Goal: Information Seeking & Learning: Learn about a topic

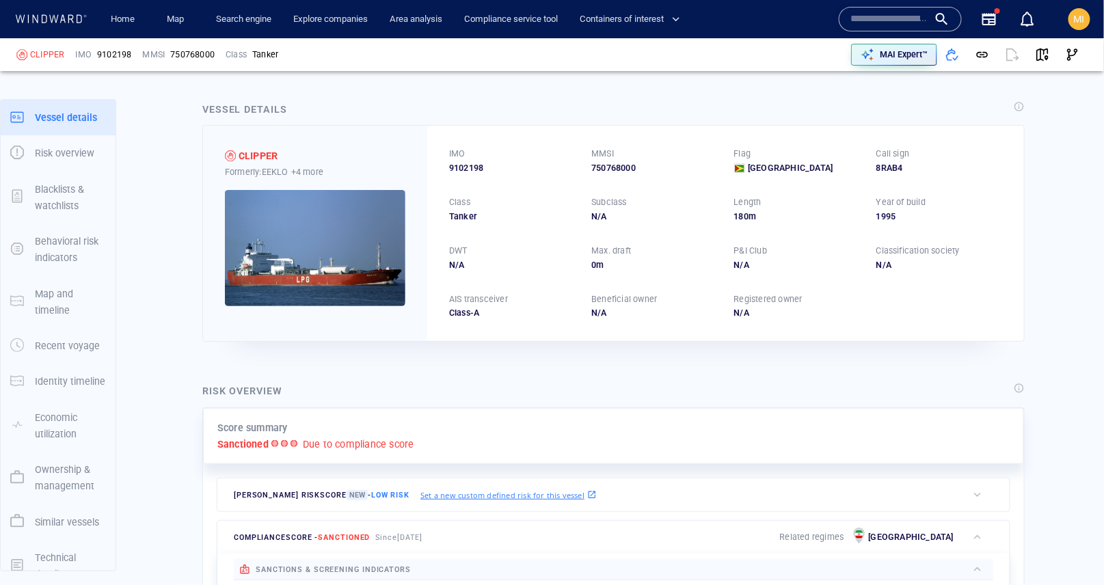
scroll to position [18, 0]
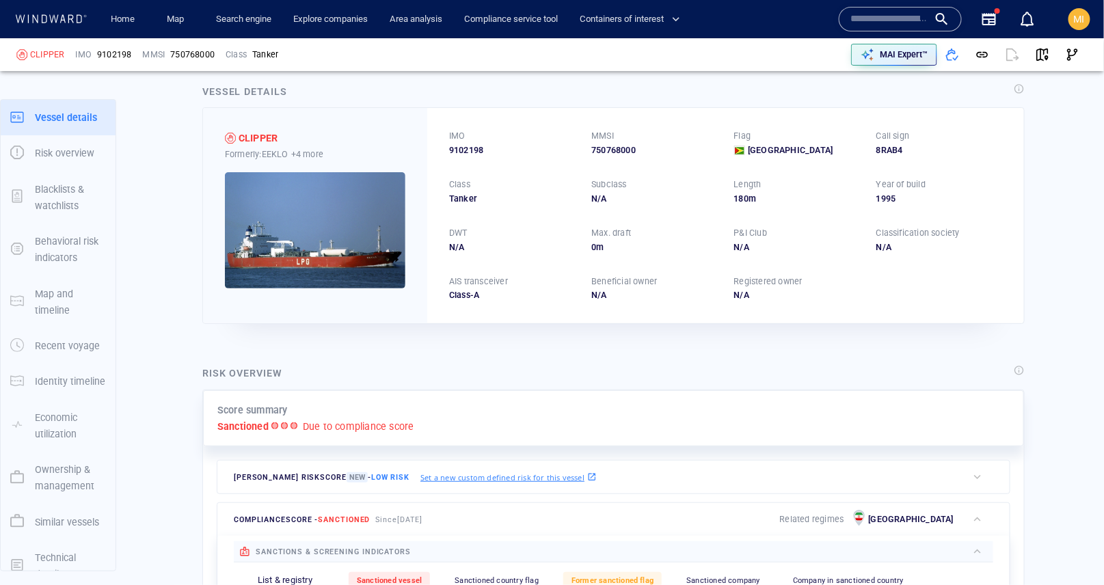
click at [879, 23] on input "text" at bounding box center [889, 19] width 78 height 21
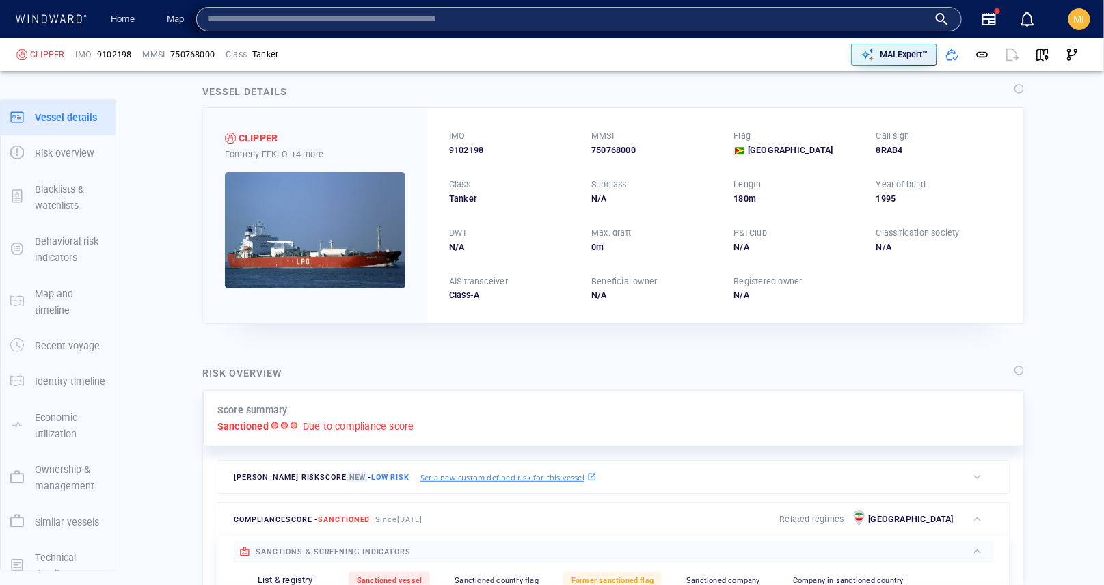
paste input "*******"
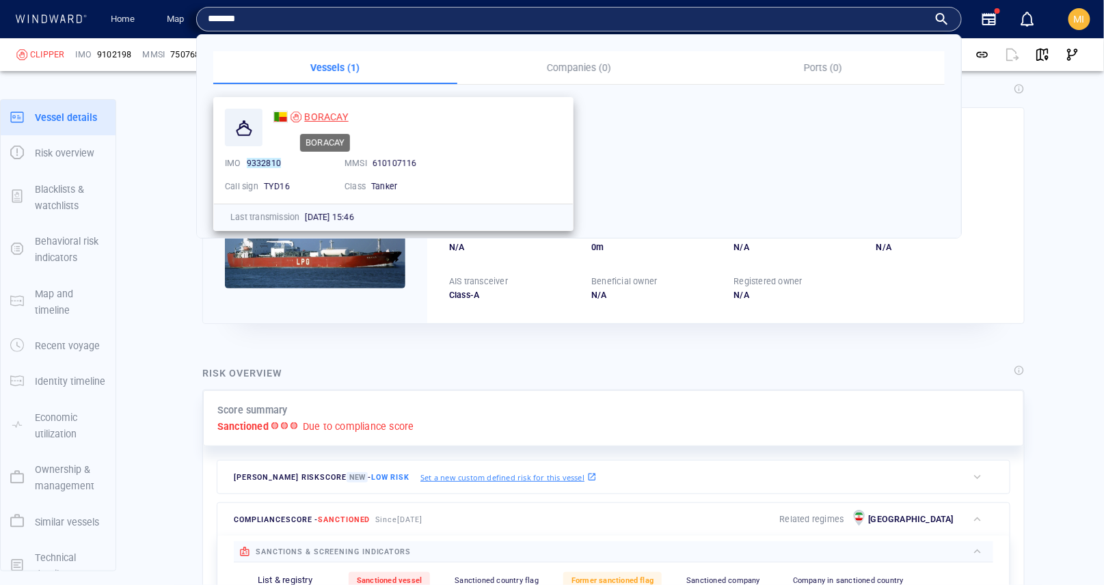
type input "*******"
click at [317, 116] on span "BORACAY" at bounding box center [326, 116] width 44 height 11
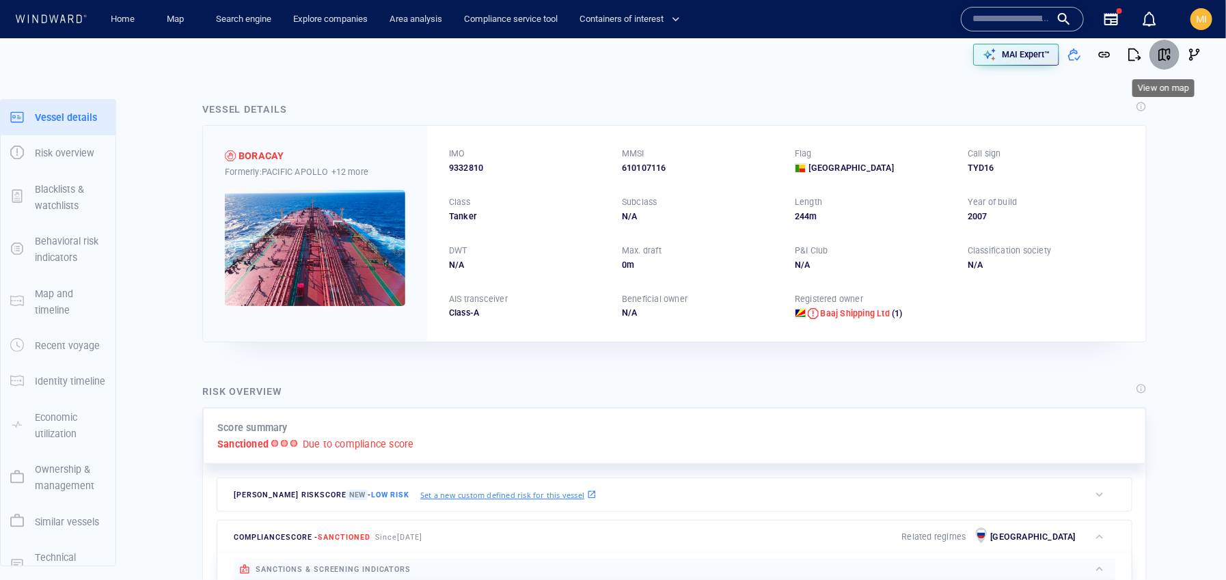
click at [1103, 55] on span "button" at bounding box center [1165, 55] width 14 height 14
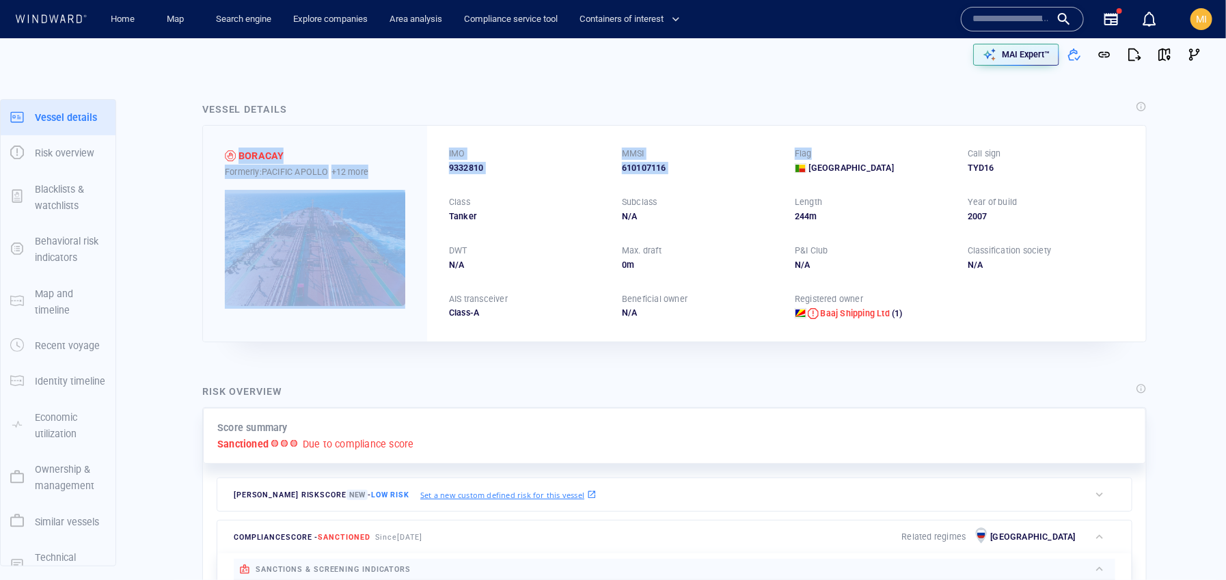
drag, startPoint x: 806, startPoint y: 100, endPoint x: 999, endPoint y: 74, distance: 195.2
drag, startPoint x: 1188, startPoint y: 90, endPoint x: 1174, endPoint y: 172, distance: 83.8
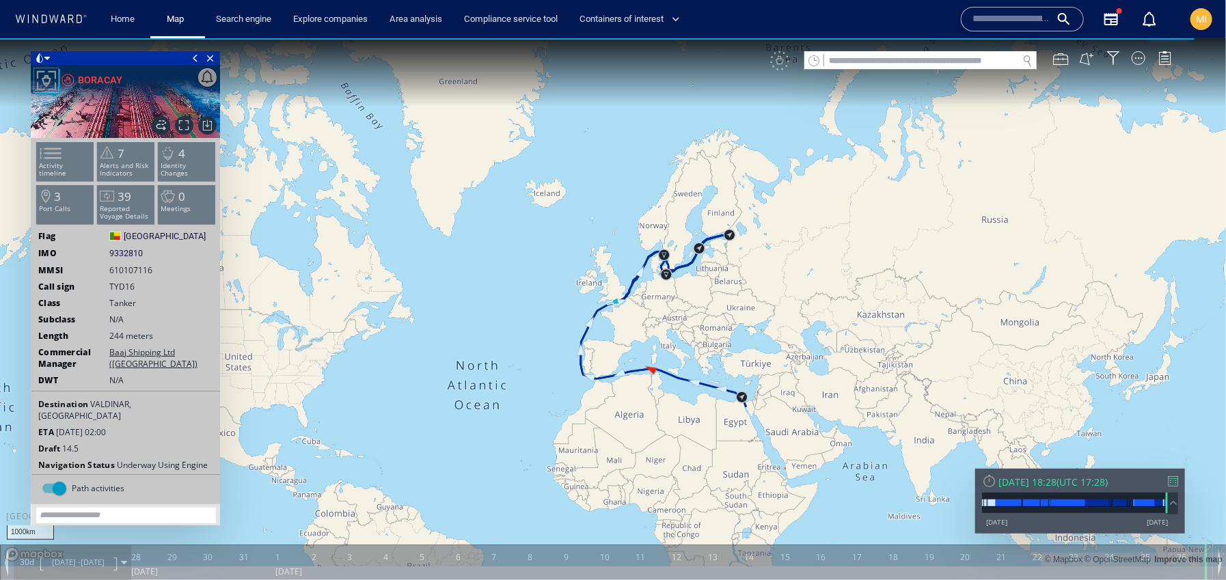
drag, startPoint x: 591, startPoint y: 253, endPoint x: 619, endPoint y: 270, distance: 33.4
click at [517, 214] on canvas "Map" at bounding box center [613, 302] width 1226 height 528
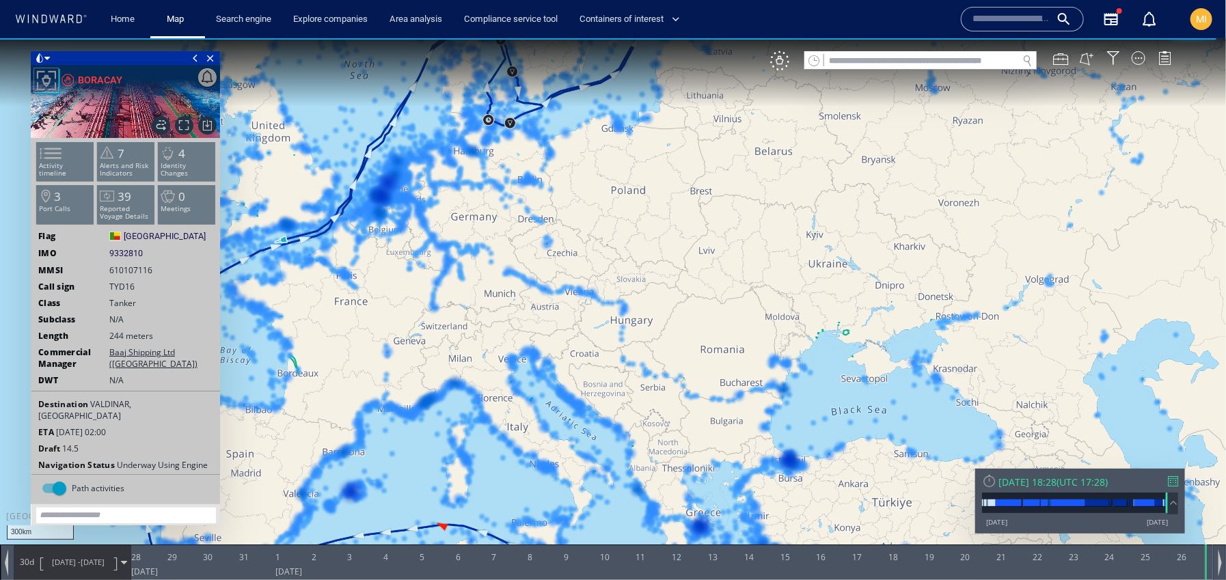
drag, startPoint x: 547, startPoint y: 205, endPoint x: 653, endPoint y: 321, distance: 157.3
click at [651, 320] on canvas "Map" at bounding box center [613, 302] width 1226 height 528
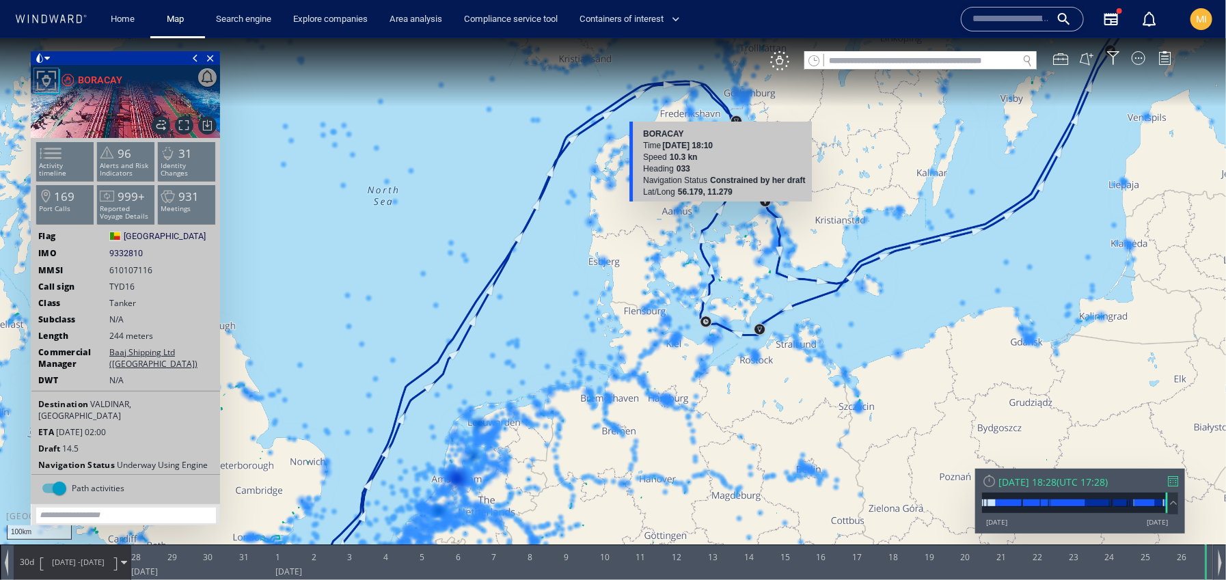
drag, startPoint x: 701, startPoint y: 239, endPoint x: 705, endPoint y: 209, distance: 29.6
click at [705, 208] on canvas "Map" at bounding box center [613, 302] width 1226 height 528
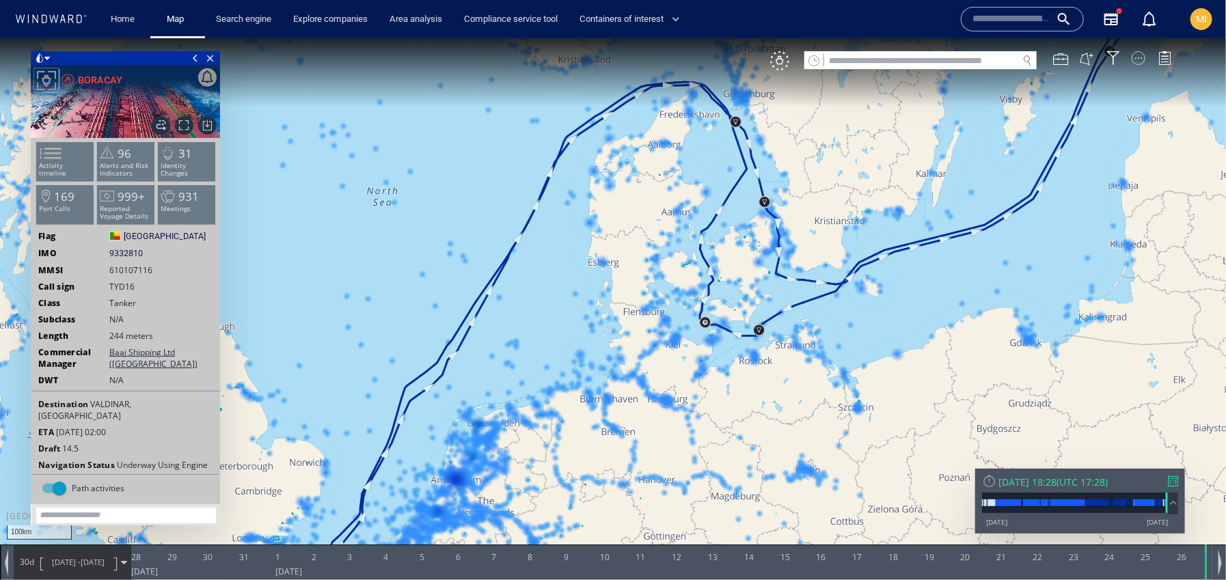
click at [1136, 57] on div at bounding box center [1139, 58] width 14 height 14
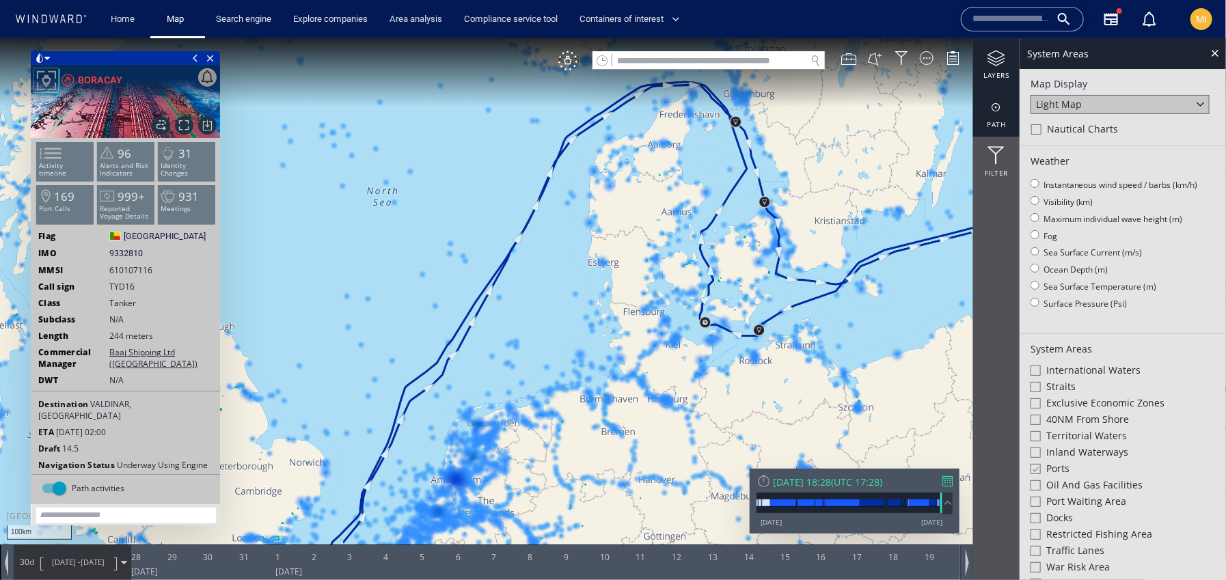
click at [998, 110] on div at bounding box center [996, 106] width 46 height 17
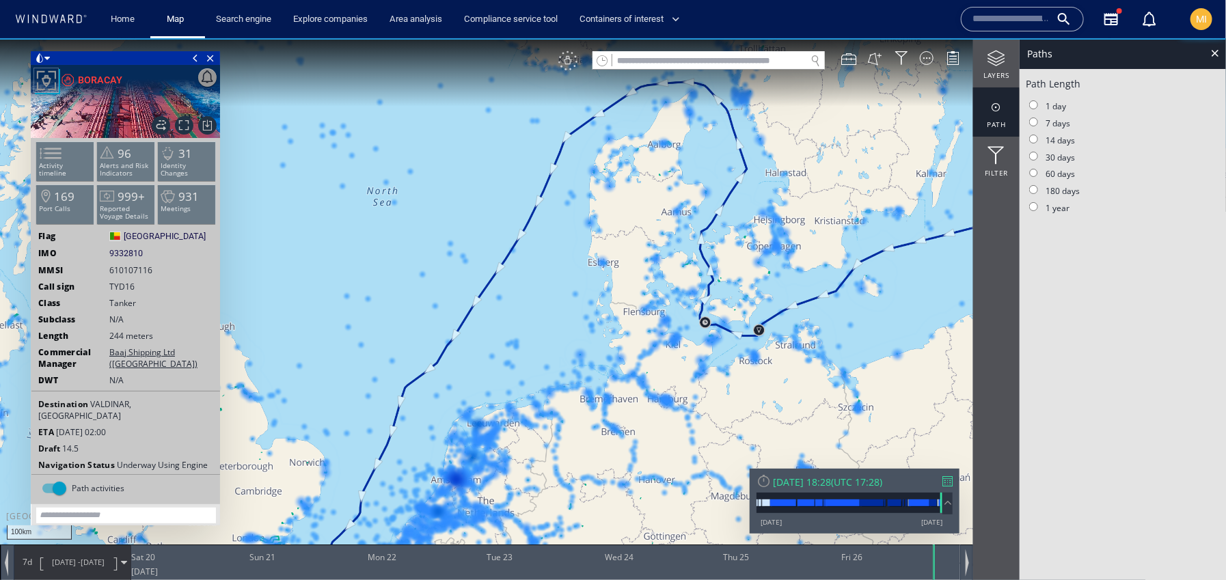
click at [568, 60] on div "VM" at bounding box center [567, 60] width 19 height 19
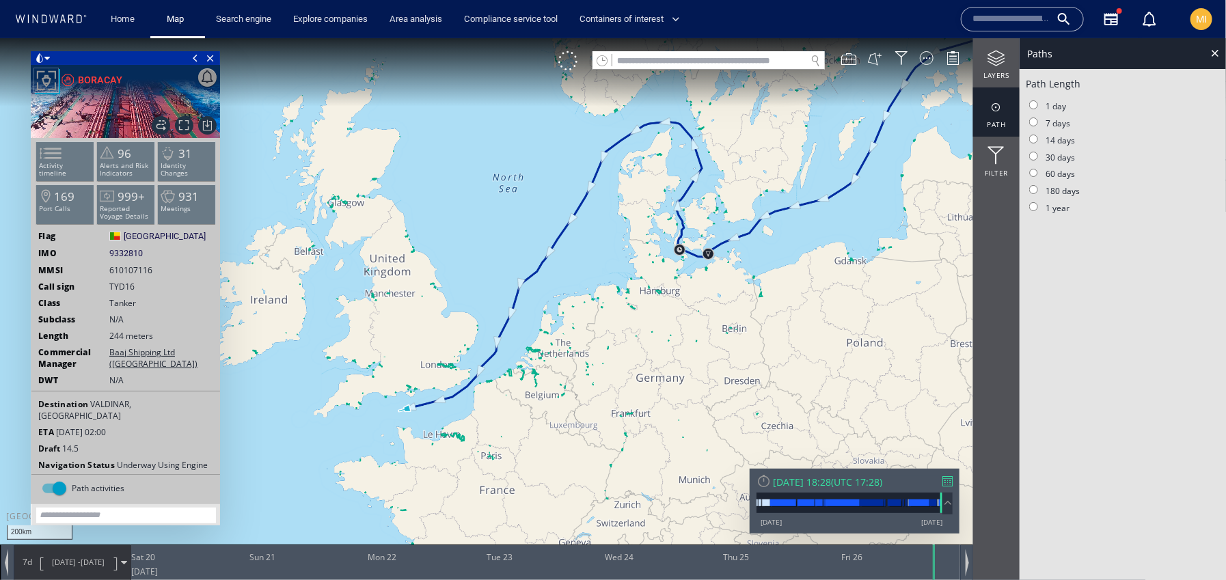
drag, startPoint x: 653, startPoint y: 263, endPoint x: 631, endPoint y: 205, distance: 62.1
click at [631, 205] on canvas "Map" at bounding box center [613, 302] width 1226 height 528
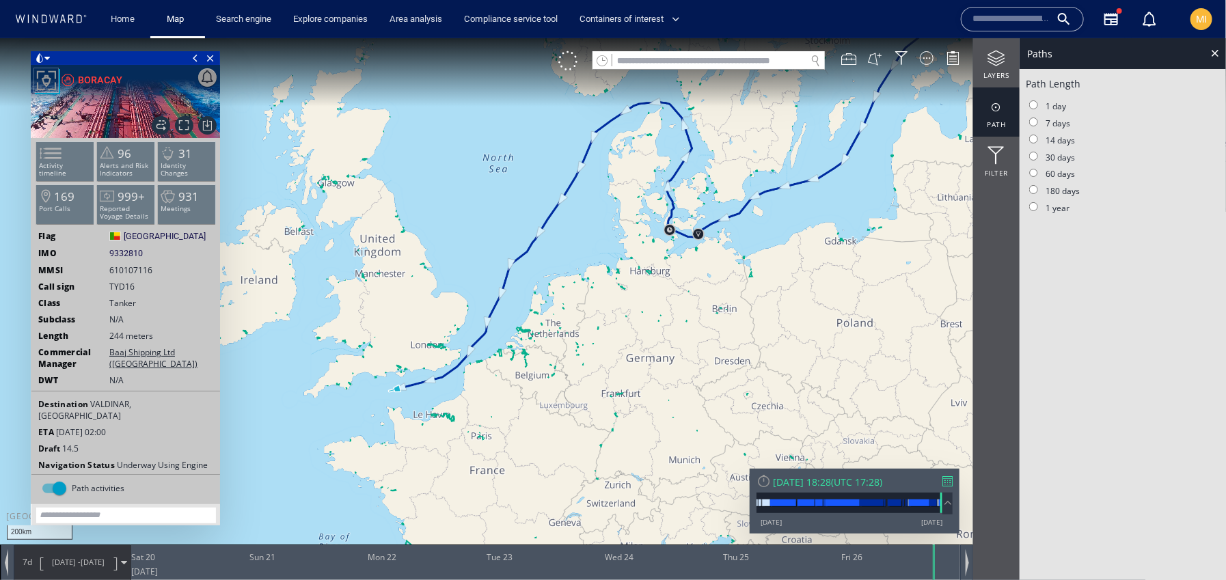
drag, startPoint x: 740, startPoint y: 254, endPoint x: 651, endPoint y: 318, distance: 110.2
click at [652, 315] on canvas "Map" at bounding box center [613, 302] width 1226 height 528
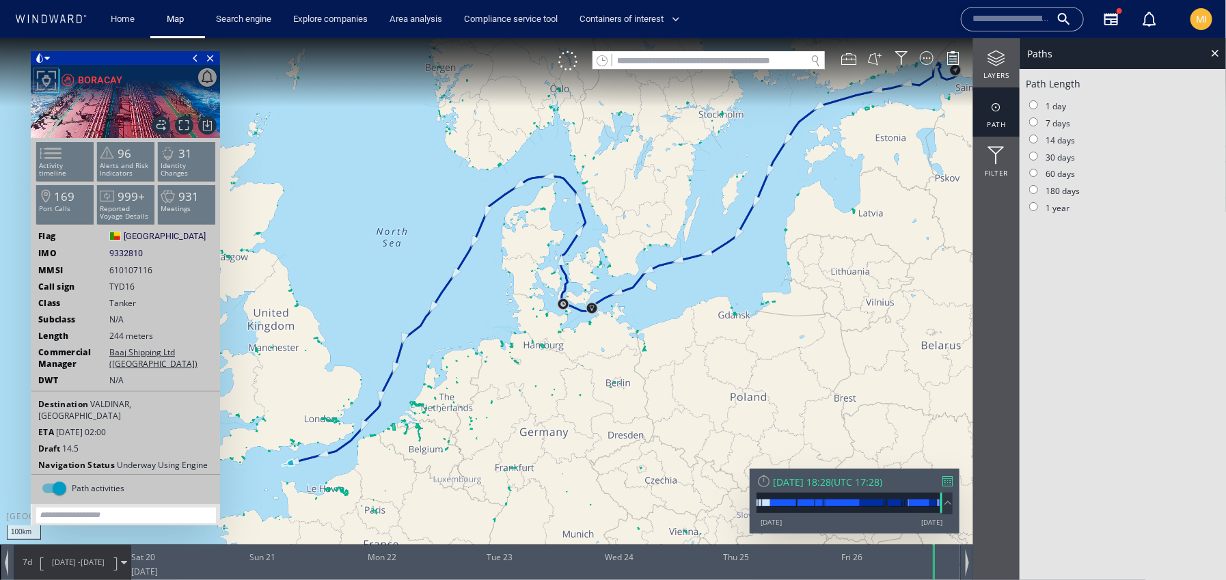
drag, startPoint x: 762, startPoint y: 250, endPoint x: 706, endPoint y: 278, distance: 62.1
click at [709, 275] on canvas "Map" at bounding box center [613, 302] width 1226 height 528
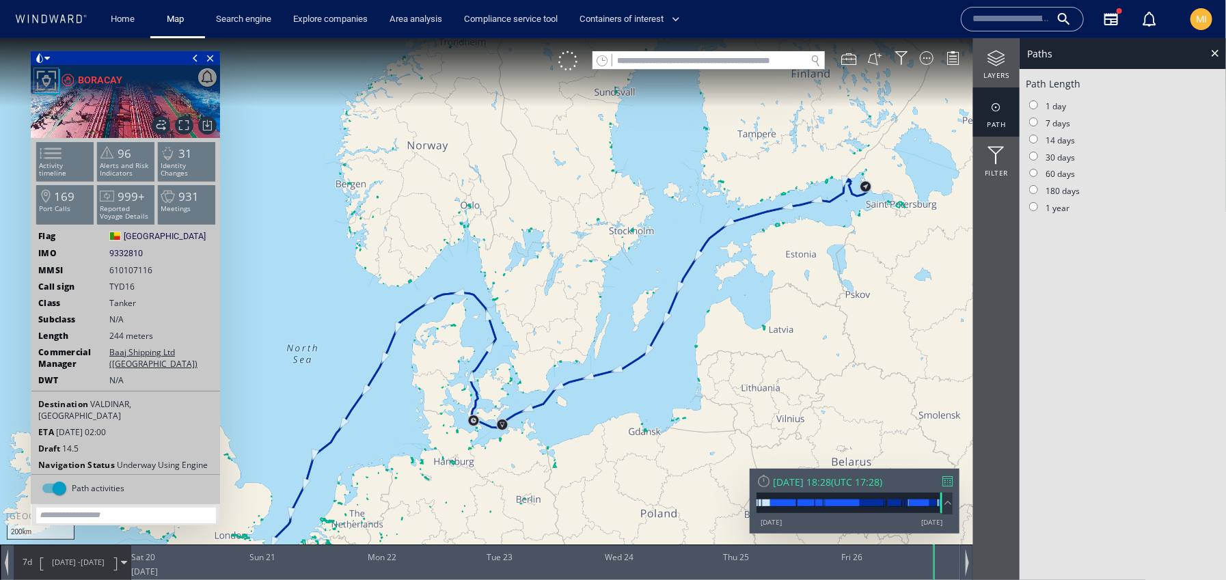
drag, startPoint x: 937, startPoint y: 148, endPoint x: 1051, endPoint y: 107, distance: 121.1
click at [1050, 38] on div "200km © Mapbox © OpenStreetMap Improve this map 0 0 [DATE] Sat 20 Sun 21 Mon 22…" at bounding box center [613, 38] width 1226 height 0
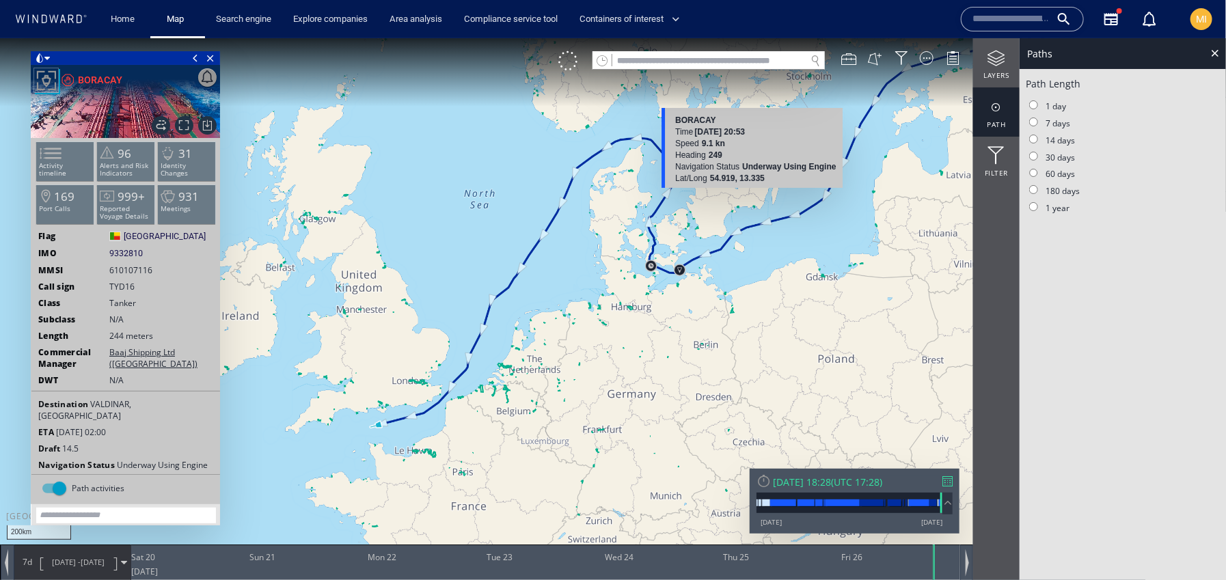
drag, startPoint x: 701, startPoint y: 262, endPoint x: 748, endPoint y: 192, distance: 83.8
click at [748, 191] on canvas "Map" at bounding box center [613, 302] width 1226 height 528
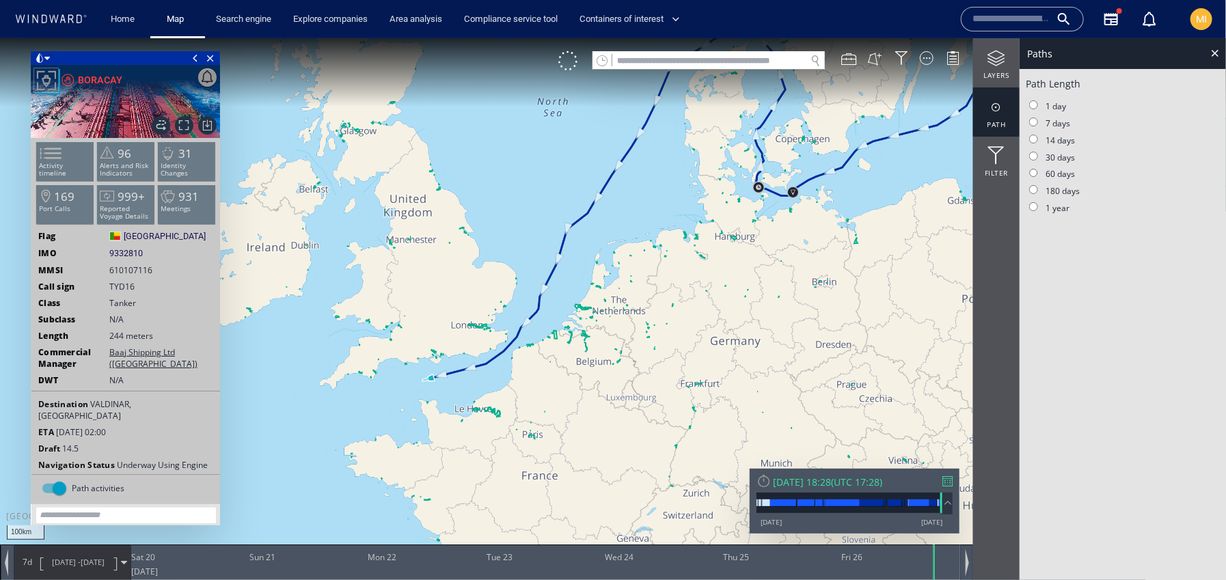
drag, startPoint x: 391, startPoint y: 226, endPoint x: 335, endPoint y: 181, distance: 72.0
click at [338, 181] on canvas "Map" at bounding box center [613, 302] width 1226 height 528
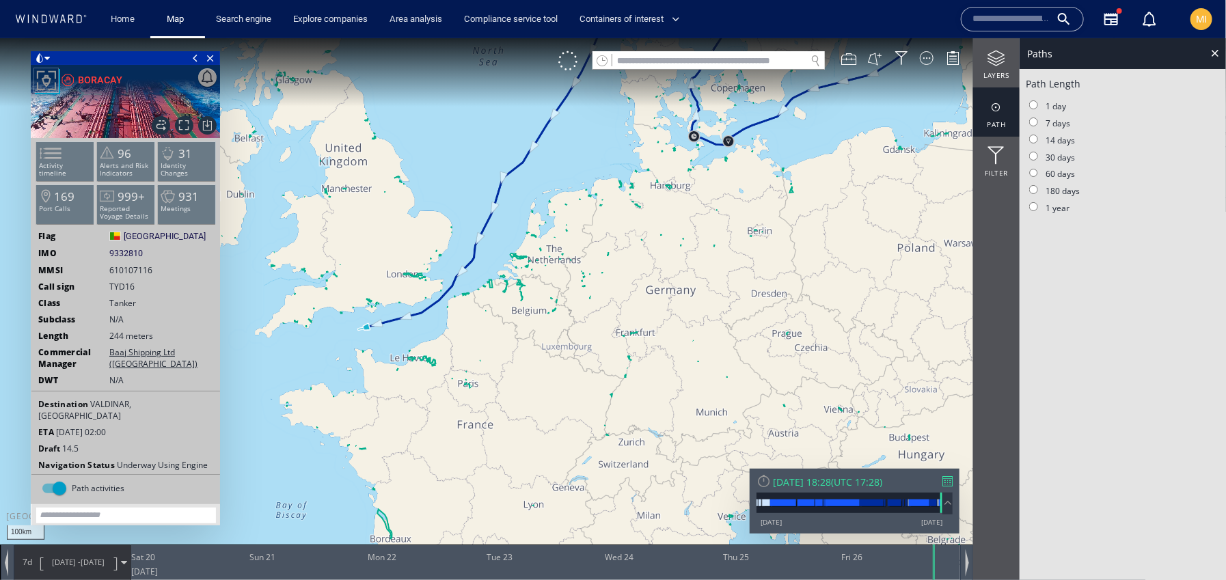
click at [334, 181] on canvas "Map" at bounding box center [613, 302] width 1226 height 528
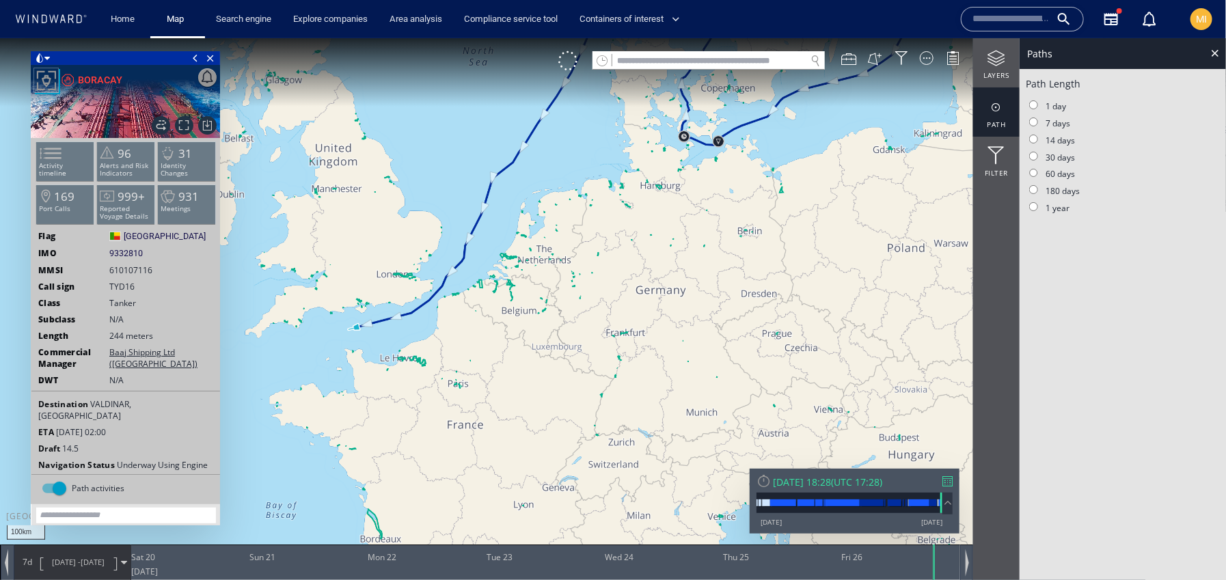
drag, startPoint x: 457, startPoint y: 208, endPoint x: 360, endPoint y: 255, distance: 107.6
click at [360, 254] on canvas "Map" at bounding box center [613, 302] width 1226 height 528
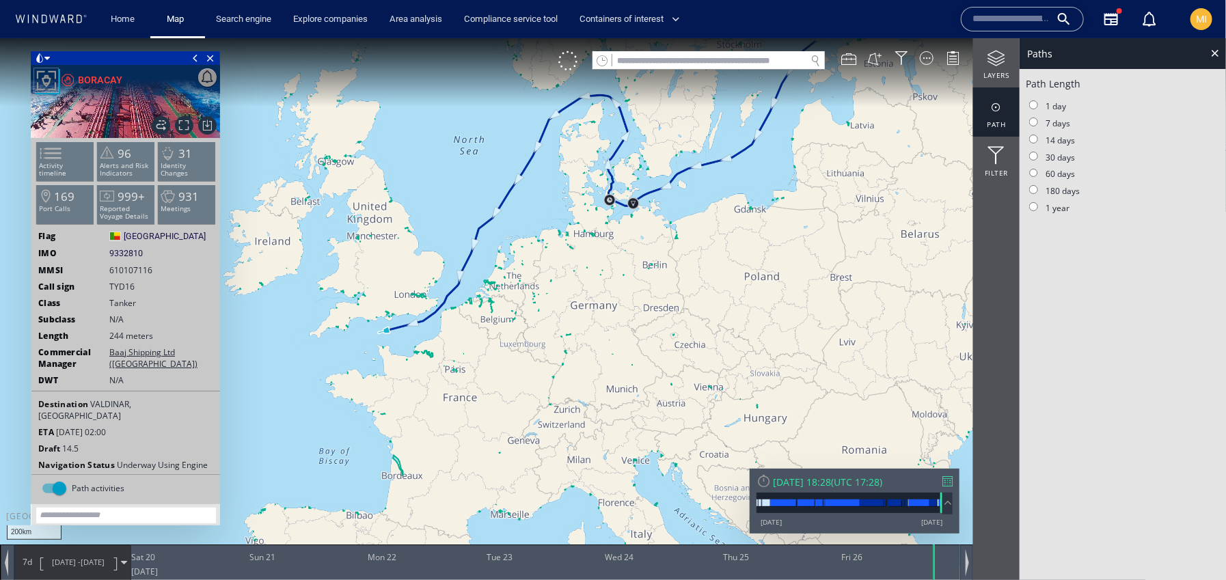
drag, startPoint x: 621, startPoint y: 215, endPoint x: 621, endPoint y: 319, distance: 103.9
click at [621, 319] on canvas "Map" at bounding box center [613, 302] width 1226 height 528
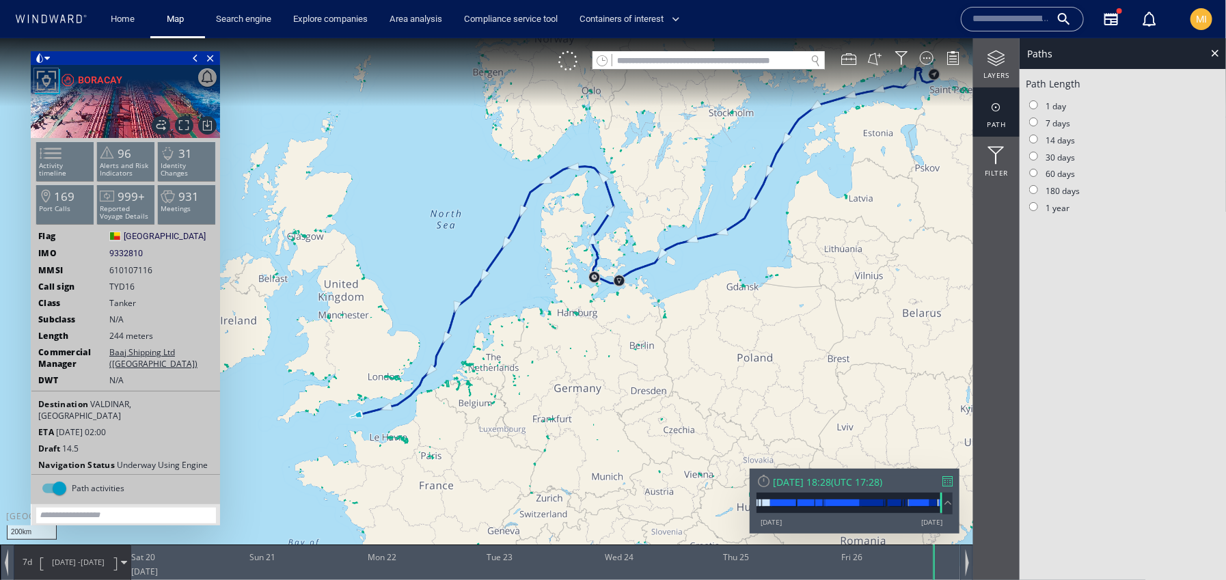
drag, startPoint x: 841, startPoint y: 200, endPoint x: 748, endPoint y: 299, distance: 135.9
click at [749, 297] on canvas "Map" at bounding box center [613, 302] width 1226 height 528
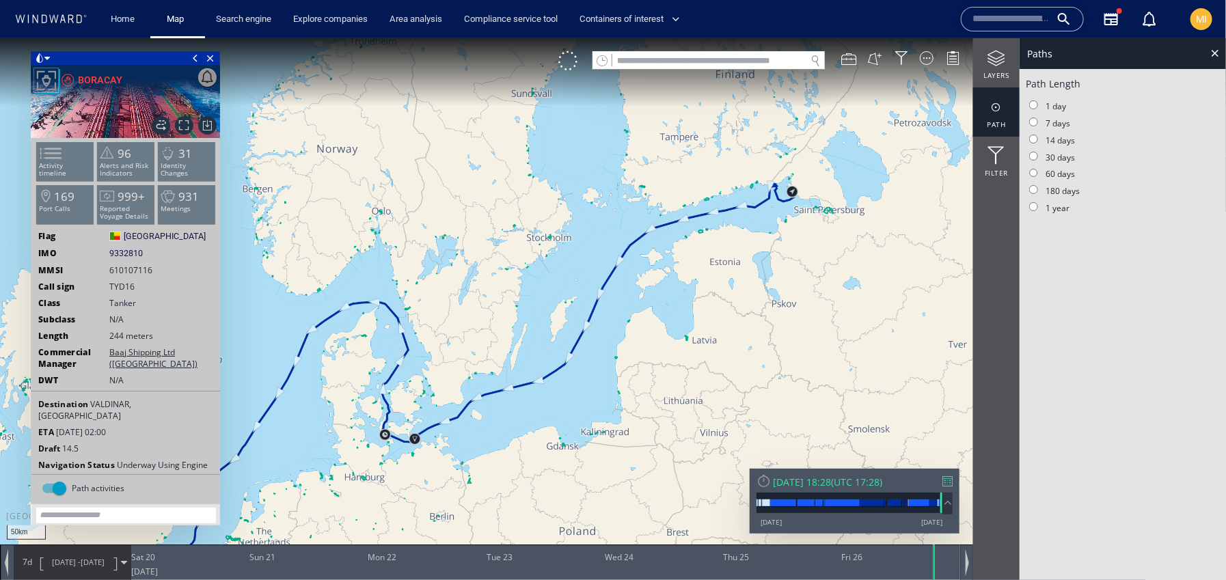
drag, startPoint x: 783, startPoint y: 206, endPoint x: 747, endPoint y: 261, distance: 66.2
click at [747, 258] on canvas "Map" at bounding box center [613, 302] width 1226 height 528
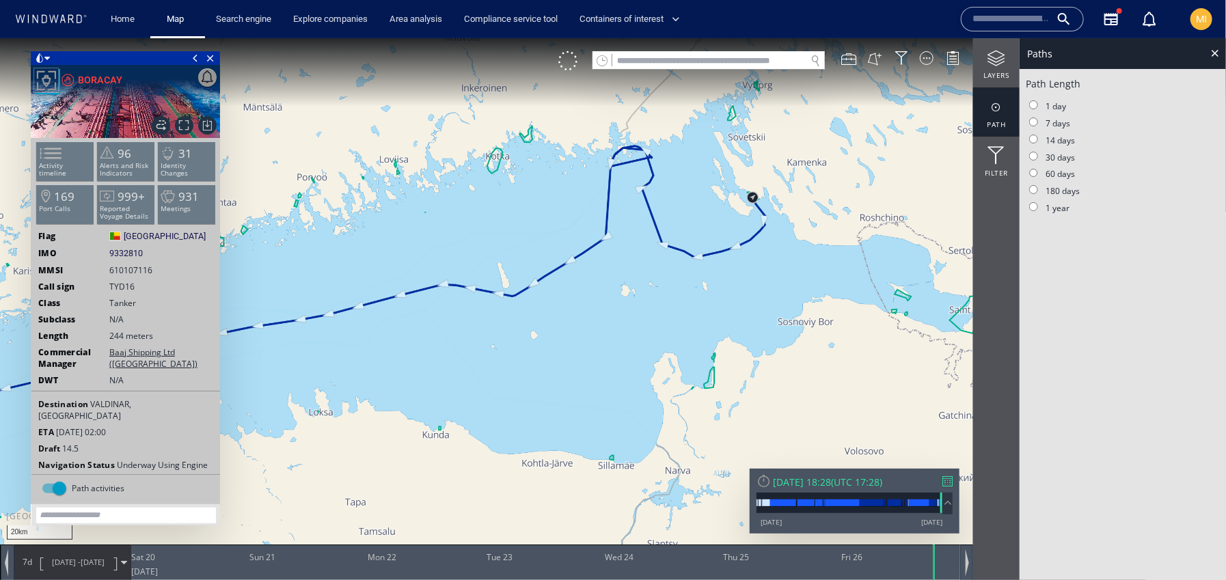
drag, startPoint x: 734, startPoint y: 223, endPoint x: 721, endPoint y: 259, distance: 38.5
click at [721, 259] on canvas "Map" at bounding box center [613, 302] width 1226 height 528
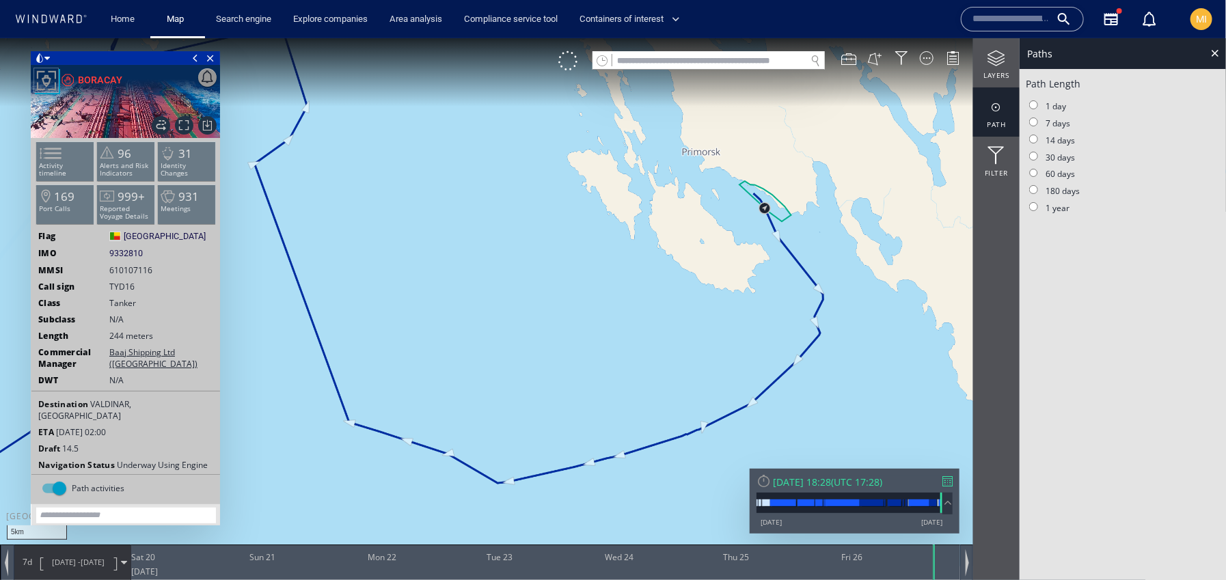
drag, startPoint x: 736, startPoint y: 219, endPoint x: 734, endPoint y: 258, distance: 39.0
click at [734, 258] on canvas "Map" at bounding box center [613, 302] width 1226 height 528
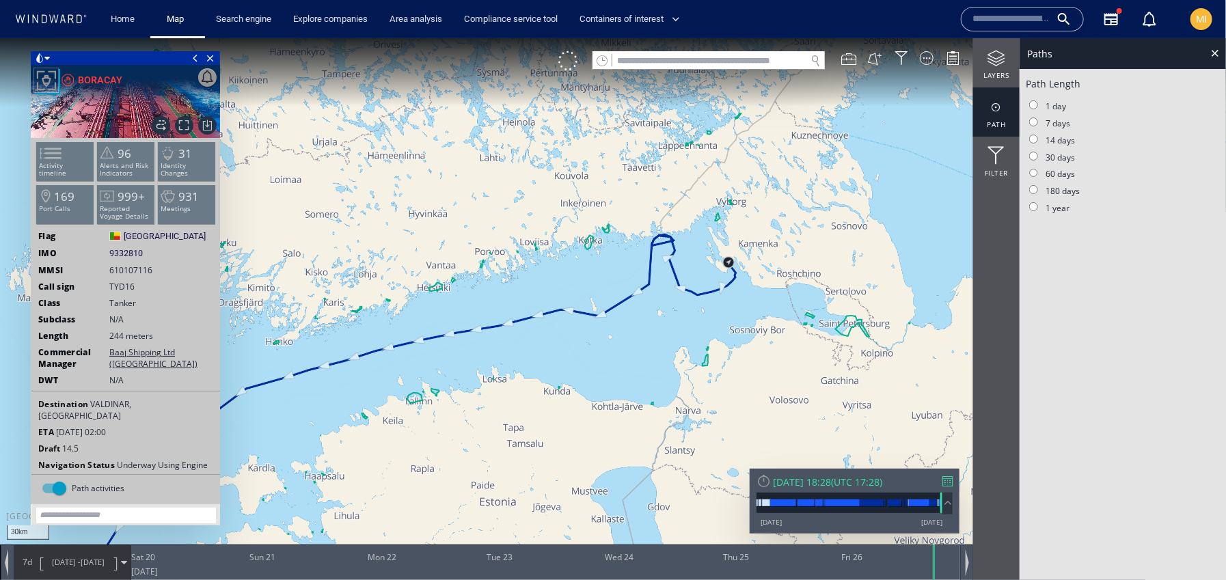
drag, startPoint x: 660, startPoint y: 312, endPoint x: 790, endPoint y: 310, distance: 129.2
click at [790, 310] on canvas "Map" at bounding box center [613, 302] width 1226 height 528
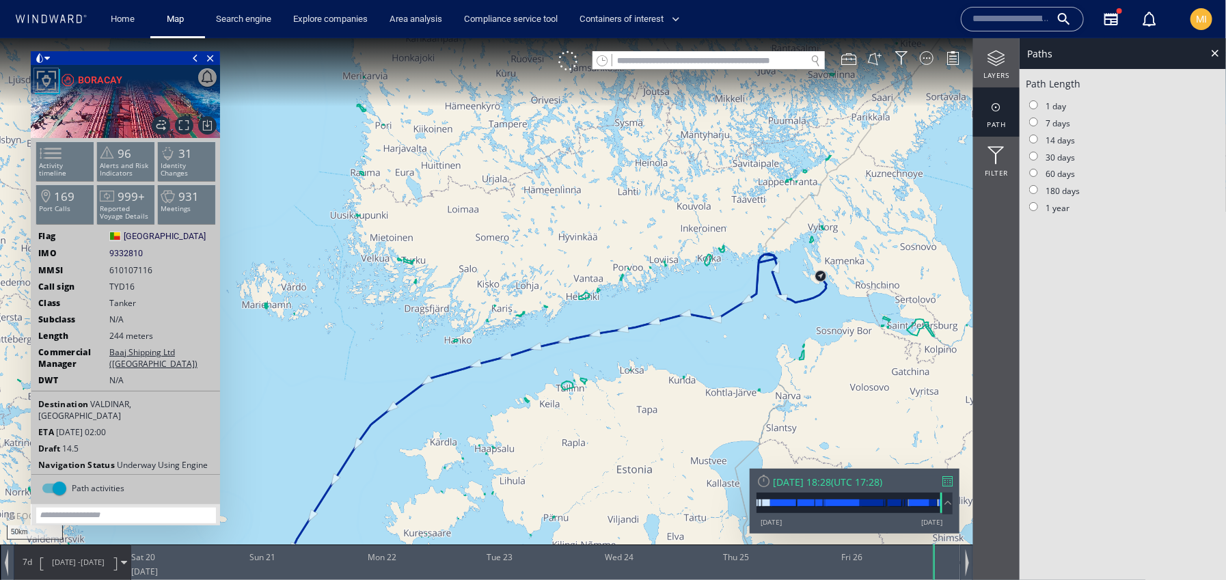
drag, startPoint x: 573, startPoint y: 358, endPoint x: 759, endPoint y: 269, distance: 205.8
click at [759, 269] on canvas "Map" at bounding box center [613, 302] width 1226 height 528
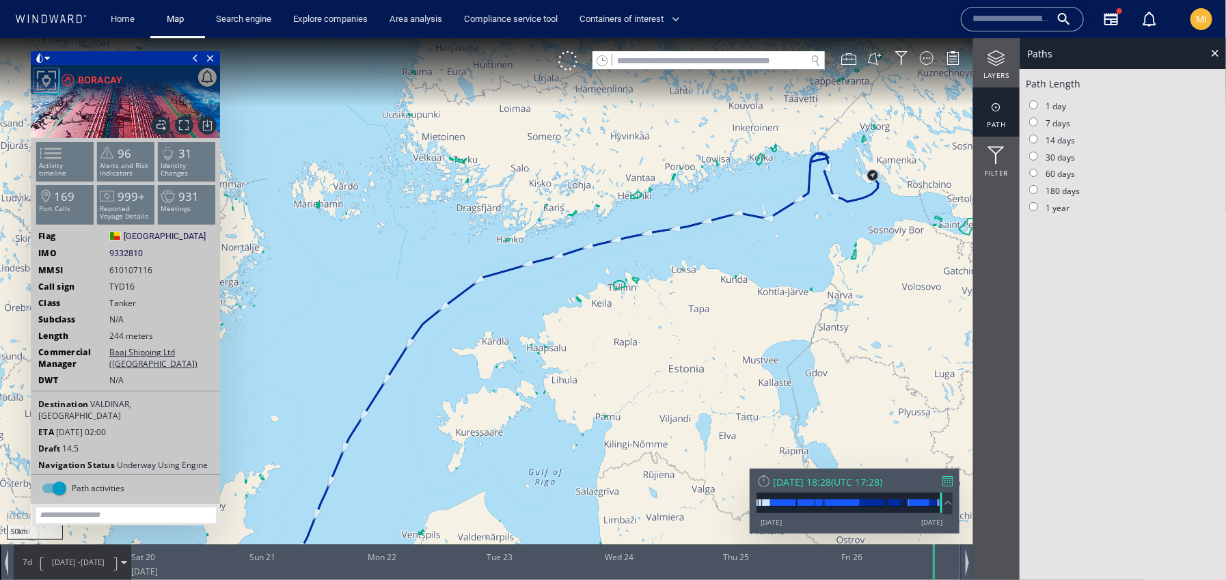
drag, startPoint x: 851, startPoint y: 275, endPoint x: 716, endPoint y: 265, distance: 135.1
click at [716, 265] on canvas "Map" at bounding box center [613, 302] width 1226 height 528
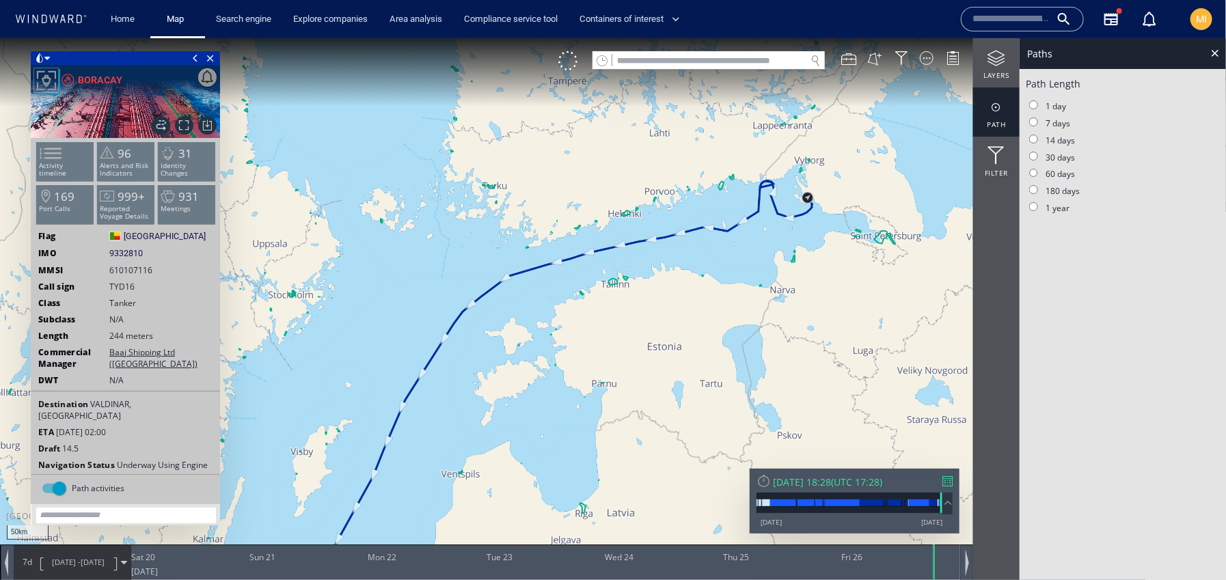
drag, startPoint x: 494, startPoint y: 366, endPoint x: 733, endPoint y: 213, distance: 284.1
click at [733, 213] on canvas "Map" at bounding box center [613, 302] width 1226 height 528
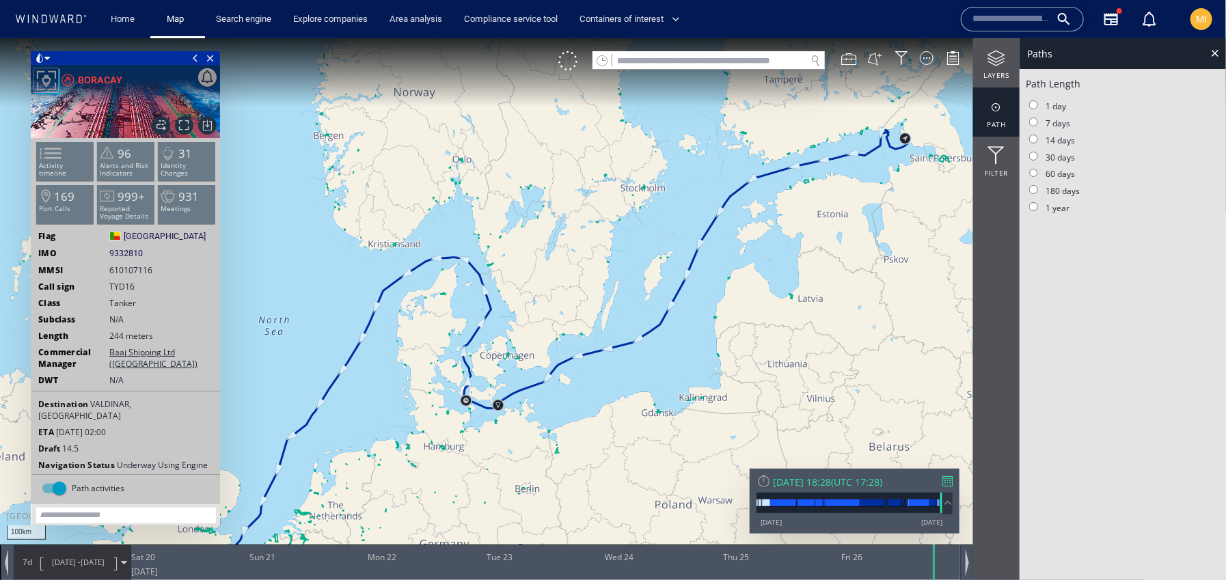
drag, startPoint x: 672, startPoint y: 328, endPoint x: 751, endPoint y: 252, distance: 109.3
click at [751, 252] on canvas "Map" at bounding box center [613, 302] width 1226 height 528
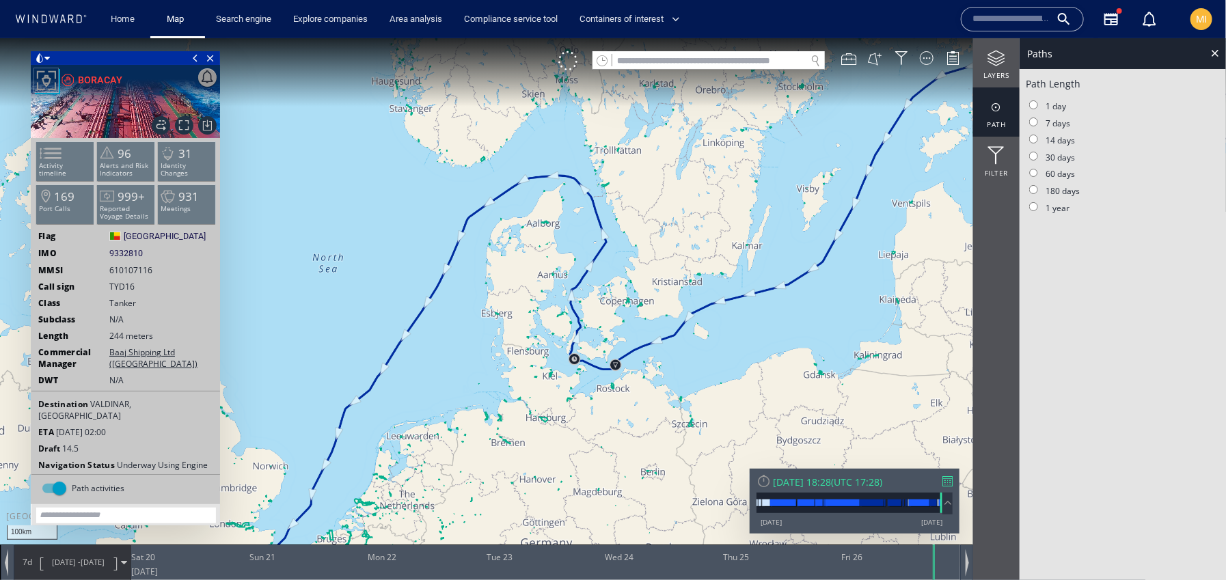
drag, startPoint x: 552, startPoint y: 319, endPoint x: 619, endPoint y: 347, distance: 72.6
click at [619, 347] on canvas "Map" at bounding box center [613, 302] width 1226 height 528
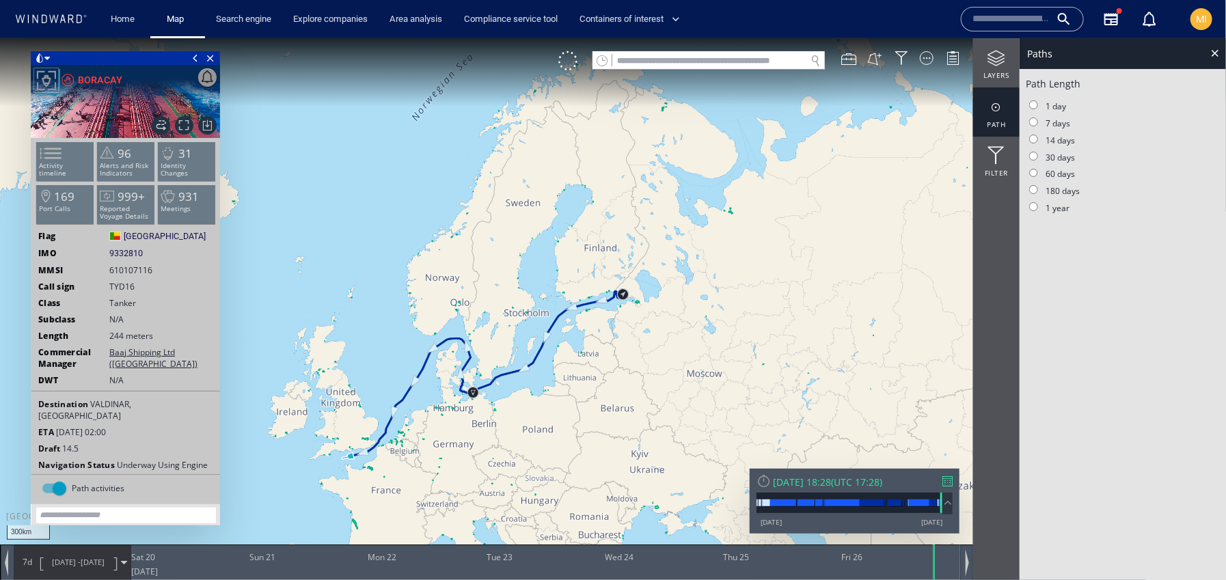
drag, startPoint x: 386, startPoint y: 424, endPoint x: 457, endPoint y: 334, distance: 114.3
click at [456, 336] on canvas "Map" at bounding box center [613, 302] width 1226 height 528
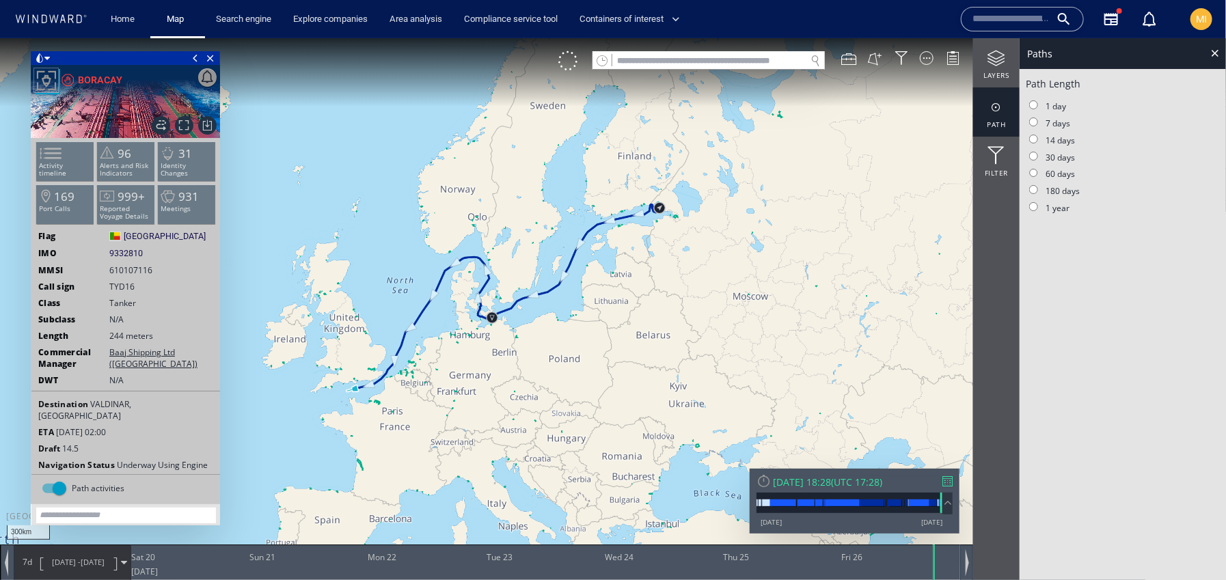
drag, startPoint x: 445, startPoint y: 390, endPoint x: 447, endPoint y: 293, distance: 97.8
click at [447, 293] on canvas "Map" at bounding box center [613, 302] width 1226 height 528
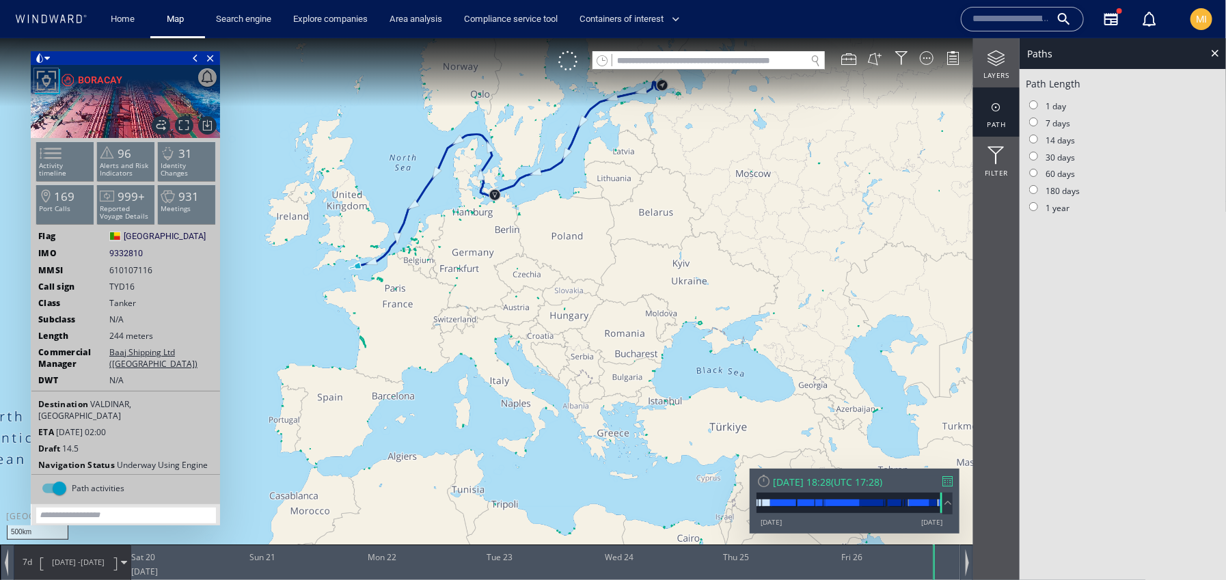
drag, startPoint x: 649, startPoint y: 422, endPoint x: 543, endPoint y: 333, distance: 137.8
click at [547, 334] on canvas "Map" at bounding box center [613, 302] width 1226 height 528
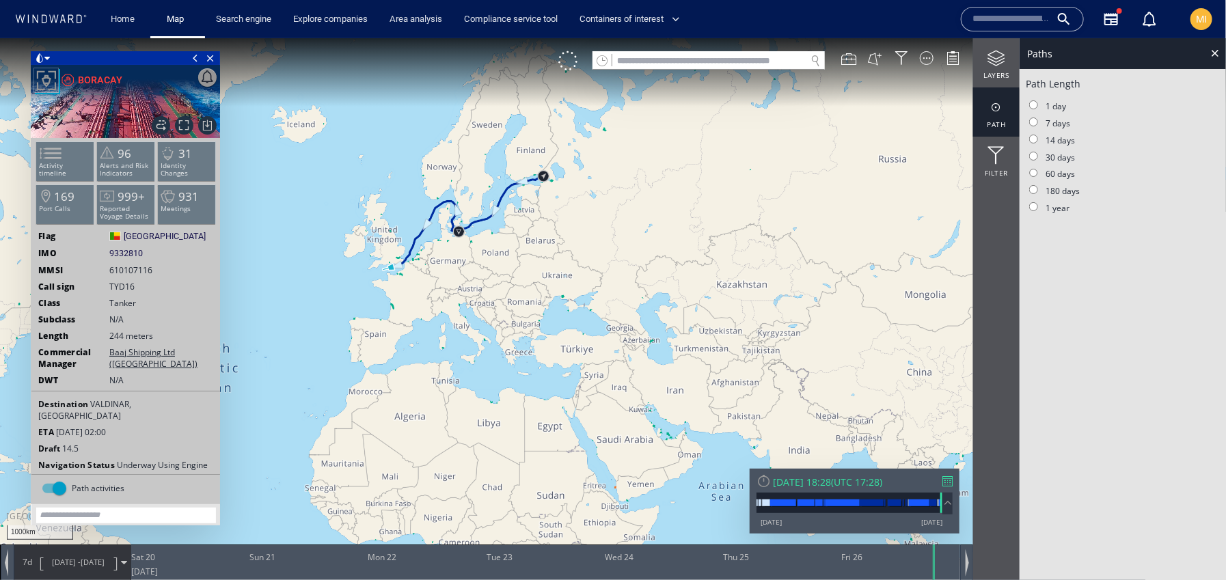
drag, startPoint x: 498, startPoint y: 339, endPoint x: 583, endPoint y: 379, distance: 93.6
click at [583, 378] on canvas "Map" at bounding box center [613, 302] width 1226 height 528
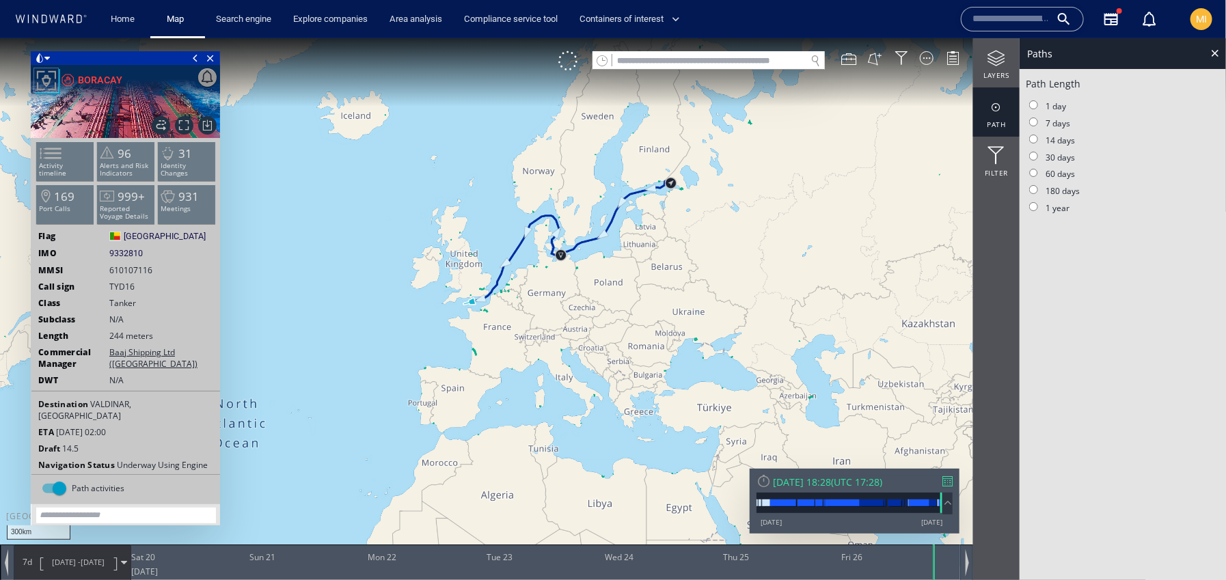
drag, startPoint x: 522, startPoint y: 304, endPoint x: 522, endPoint y: 396, distance: 92.3
click at [522, 392] on canvas "Map" at bounding box center [613, 302] width 1226 height 528
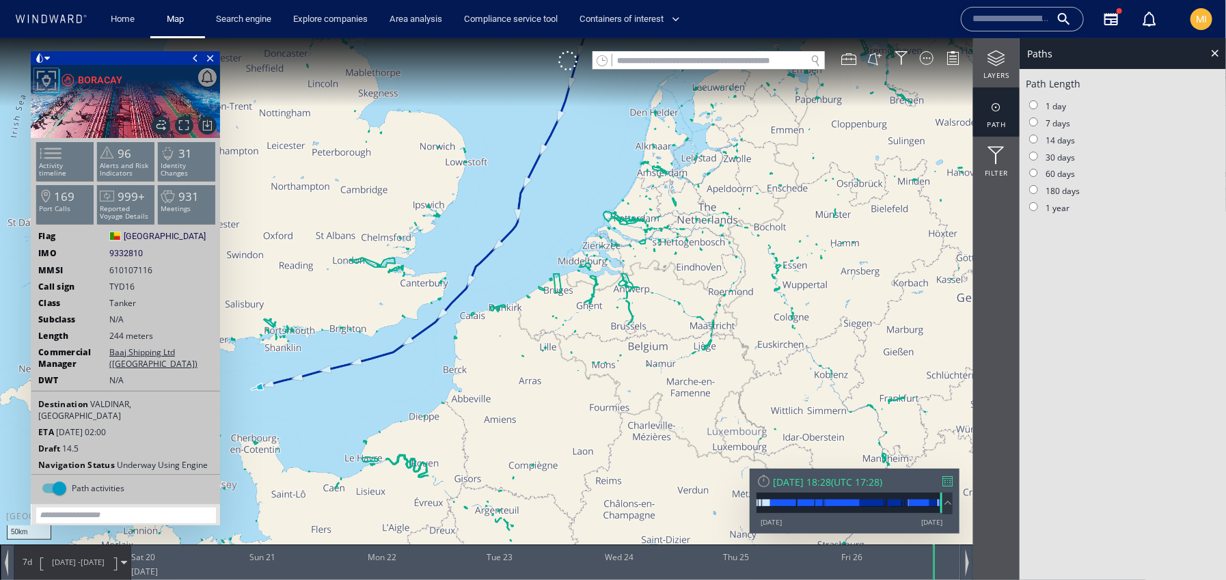
drag, startPoint x: 369, startPoint y: 384, endPoint x: 452, endPoint y: 363, distance: 85.4
click at [452, 363] on canvas "Map" at bounding box center [613, 302] width 1226 height 528
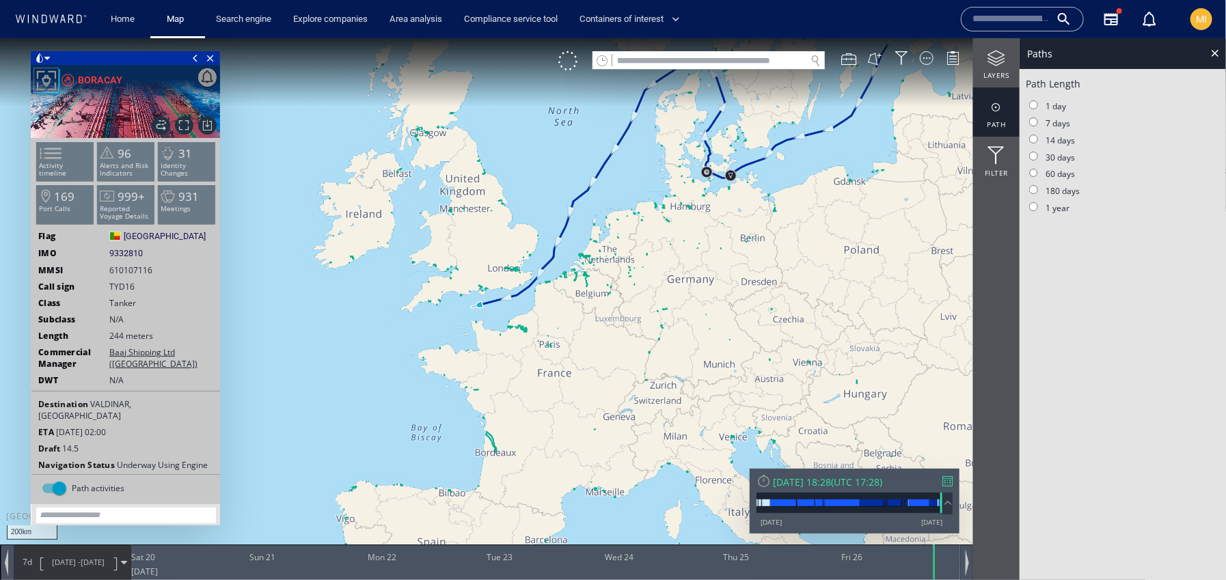
drag, startPoint x: 496, startPoint y: 308, endPoint x: 443, endPoint y: 266, distance: 67.2
click at [444, 266] on canvas "Map" at bounding box center [613, 302] width 1226 height 528
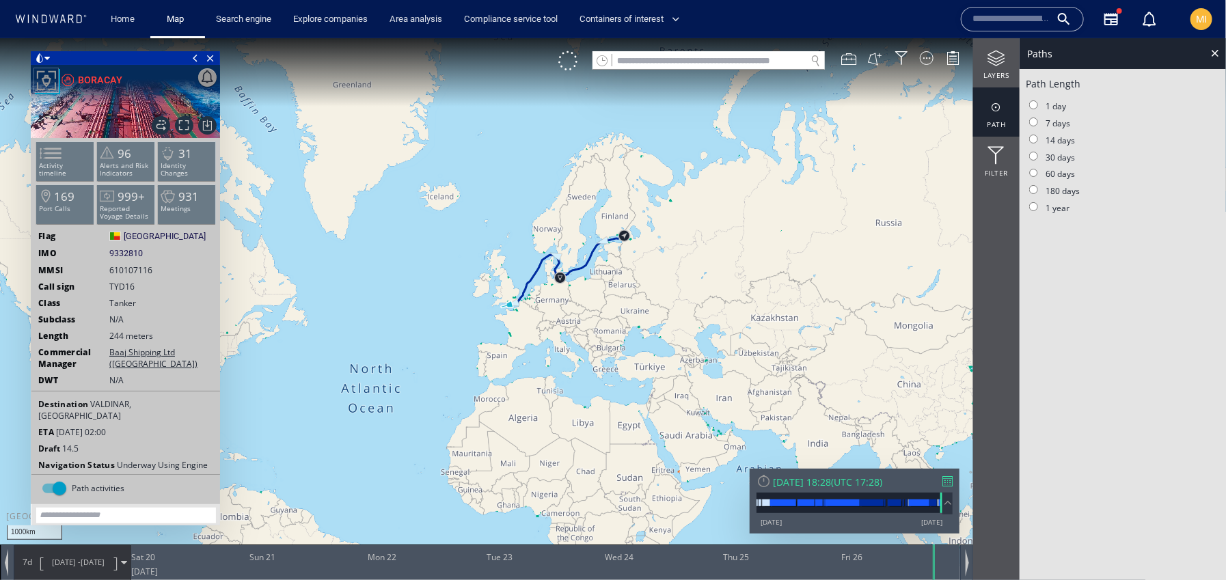
drag, startPoint x: 641, startPoint y: 345, endPoint x: 615, endPoint y: 293, distance: 58.1
click at [615, 292] on canvas "Map" at bounding box center [613, 302] width 1226 height 528
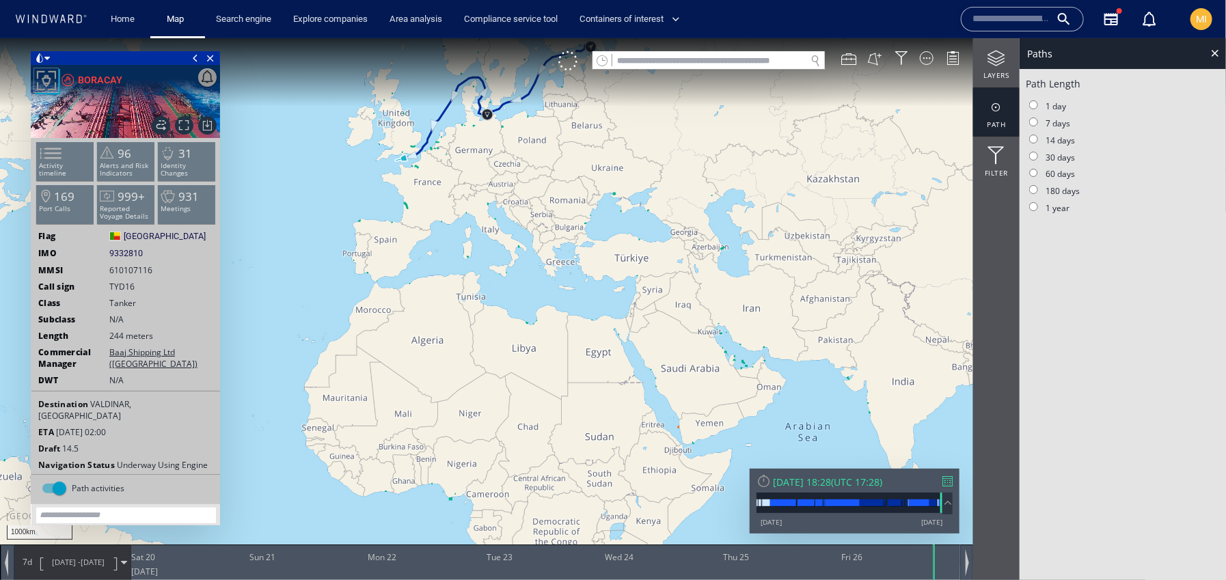
drag, startPoint x: 476, startPoint y: 270, endPoint x: 573, endPoint y: 299, distance: 100.8
click at [573, 299] on canvas "Map" at bounding box center [613, 302] width 1226 height 528
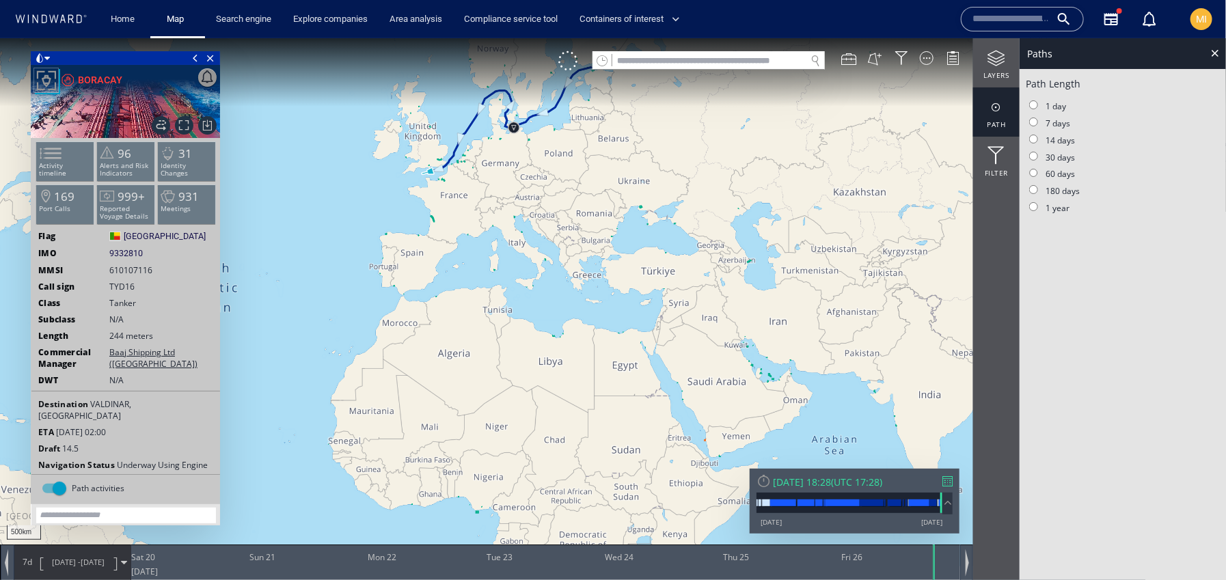
drag, startPoint x: 466, startPoint y: 262, endPoint x: 493, endPoint y: 332, distance: 74.3
click at [493, 331] on canvas "Map" at bounding box center [613, 302] width 1226 height 528
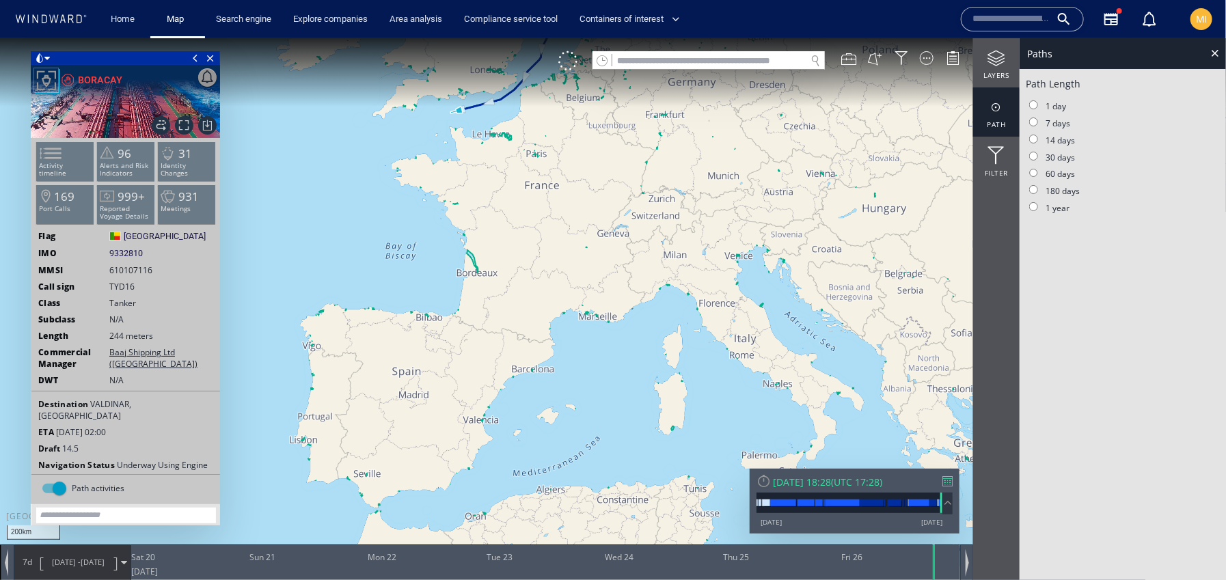
drag, startPoint x: 446, startPoint y: 282, endPoint x: 483, endPoint y: 415, distance: 137.7
click at [483, 412] on canvas "Map" at bounding box center [613, 302] width 1226 height 528
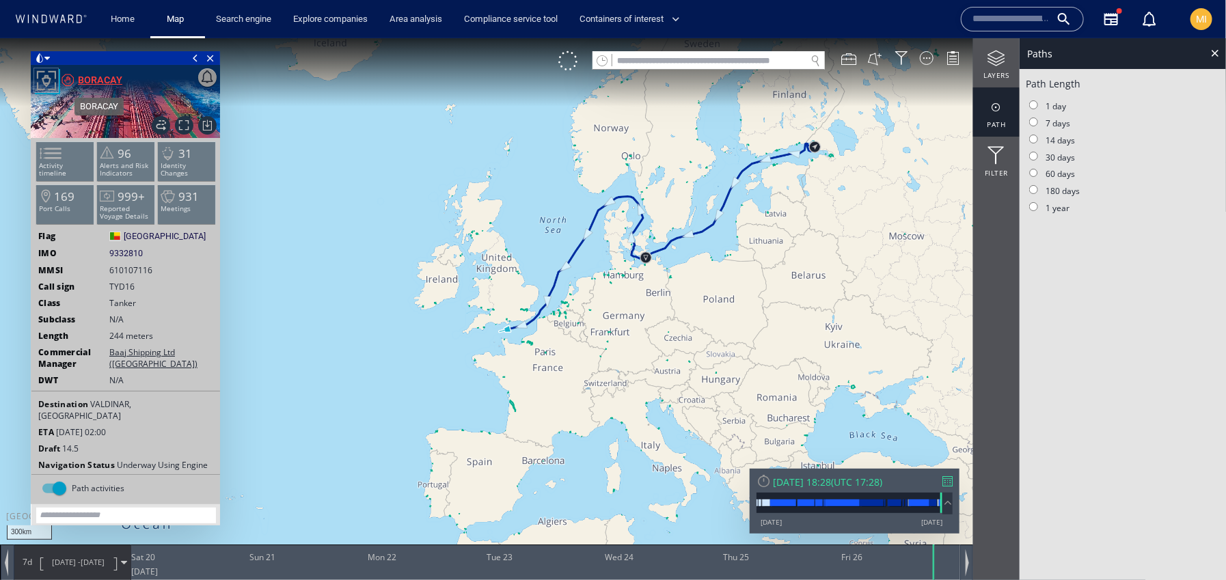
click at [103, 79] on div "BORACAY" at bounding box center [100, 79] width 44 height 16
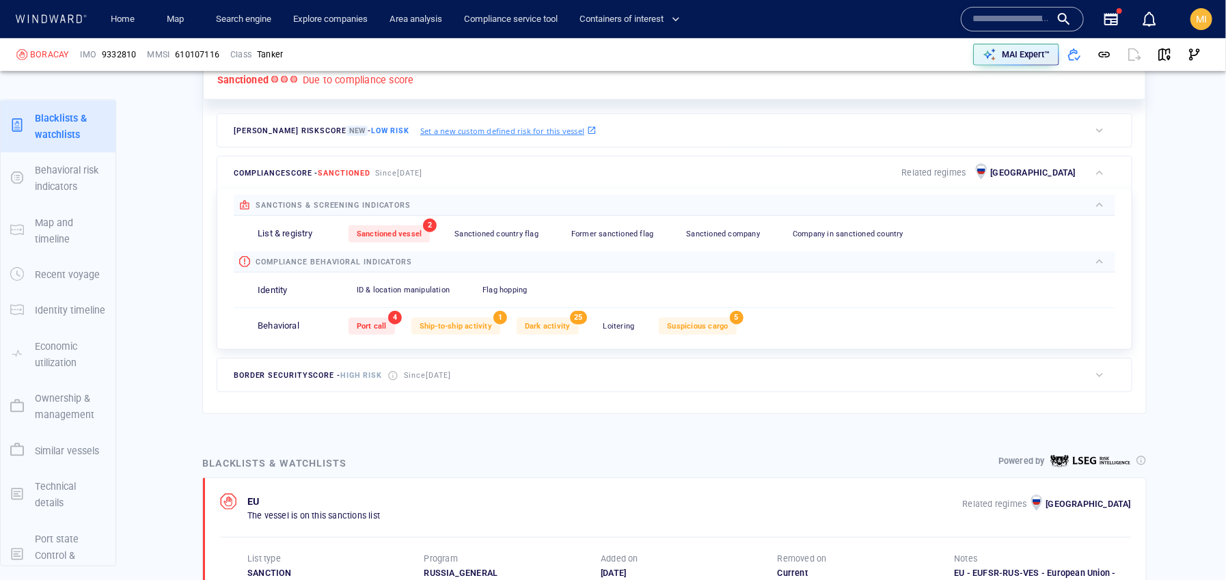
scroll to position [36, 0]
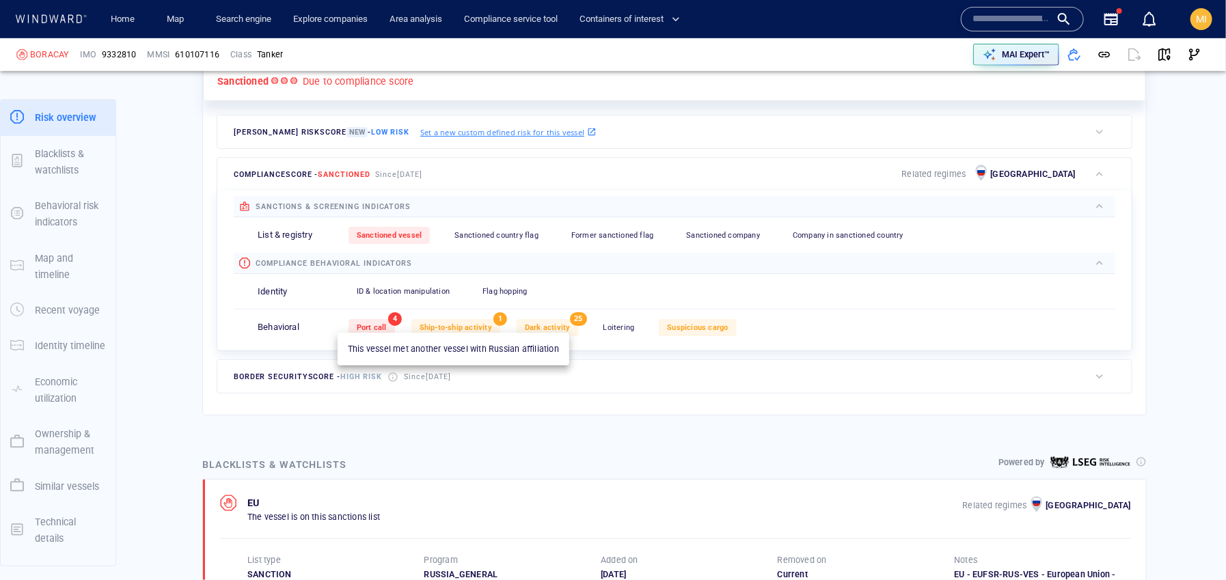
click at [472, 325] on span "Ship-to-ship activity" at bounding box center [456, 327] width 72 height 9
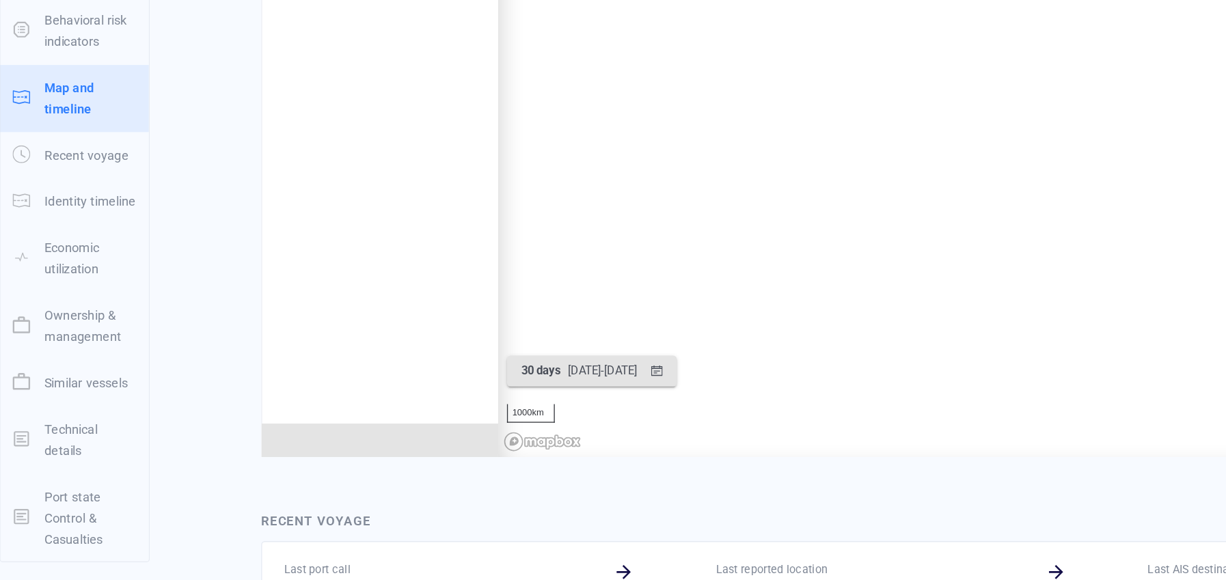
scroll to position [8621, 0]
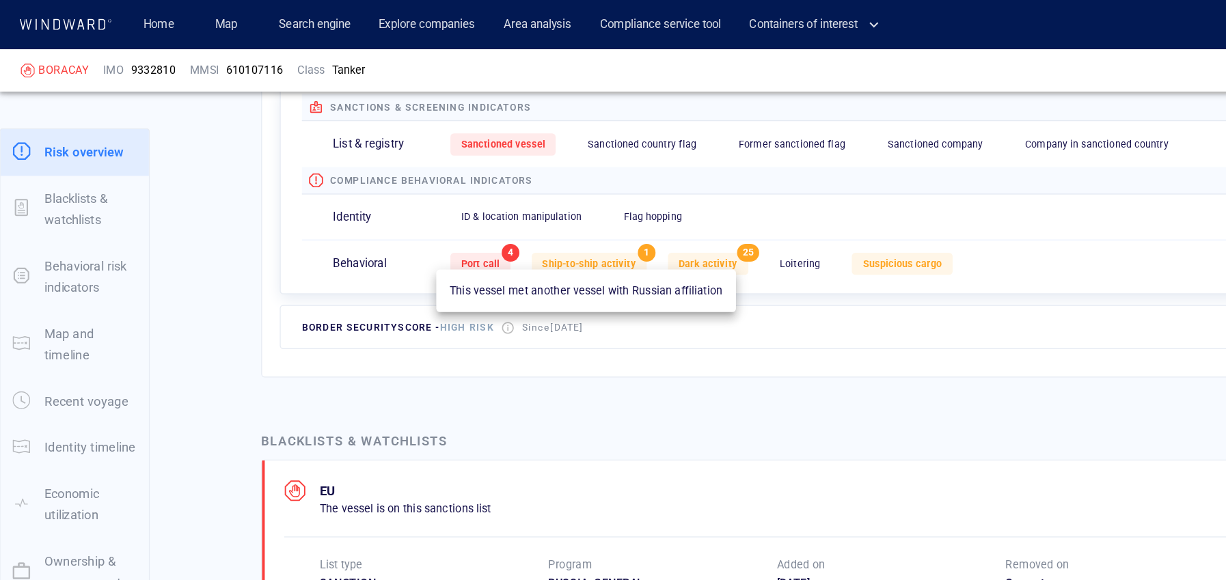
click at [454, 200] on span "Ship-to-ship activity" at bounding box center [456, 204] width 72 height 9
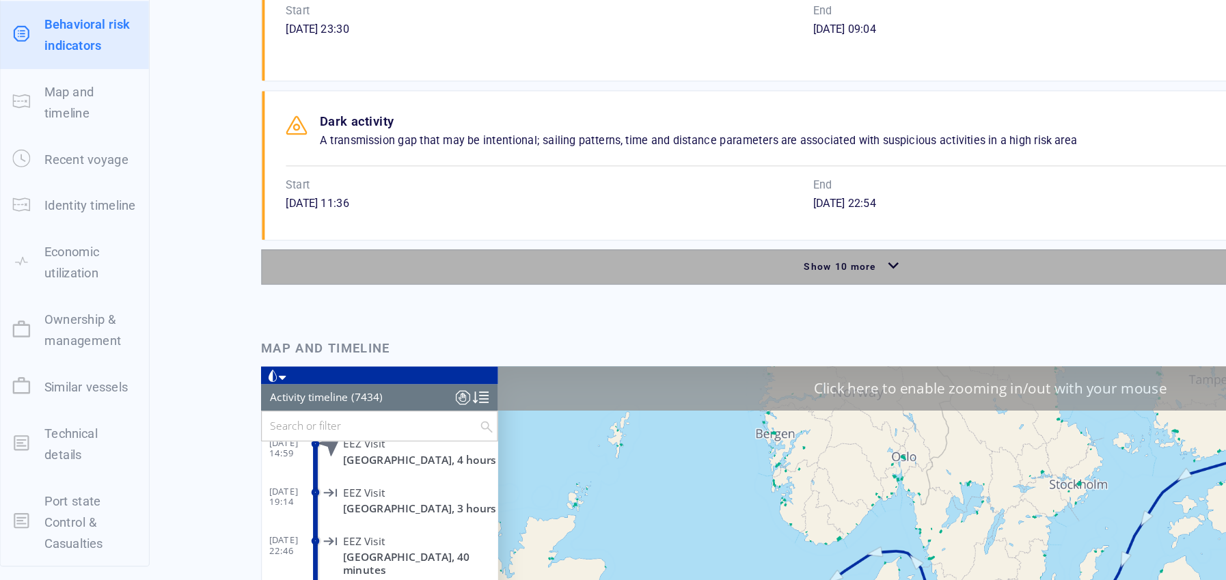
click at [633, 339] on span "Show 10 more" at bounding box center [650, 334] width 56 height 9
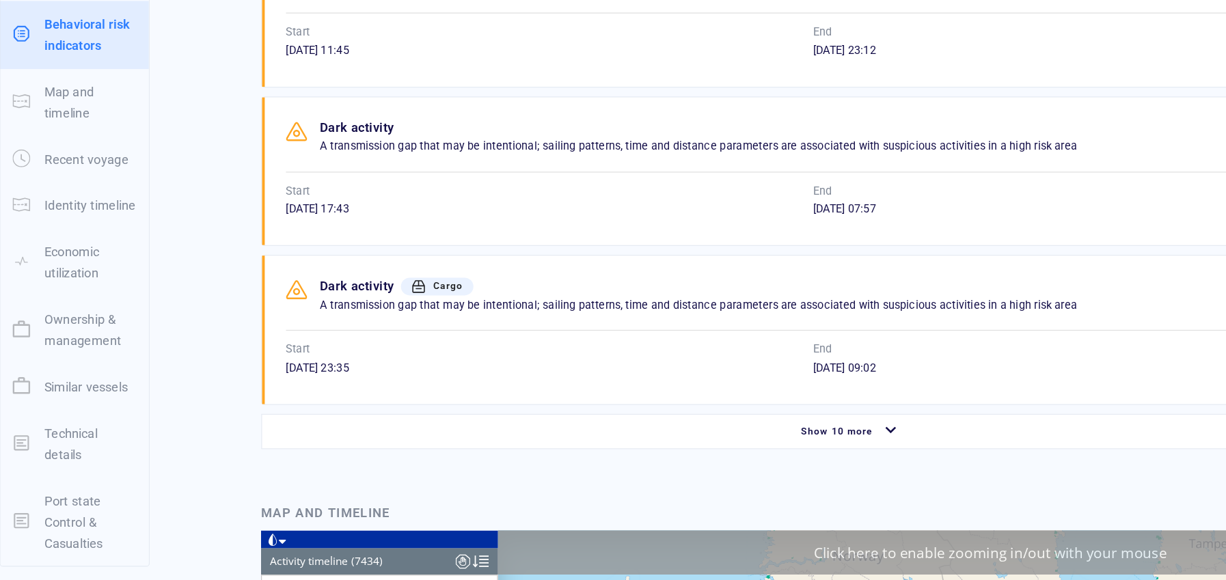
scroll to position [2562, 0]
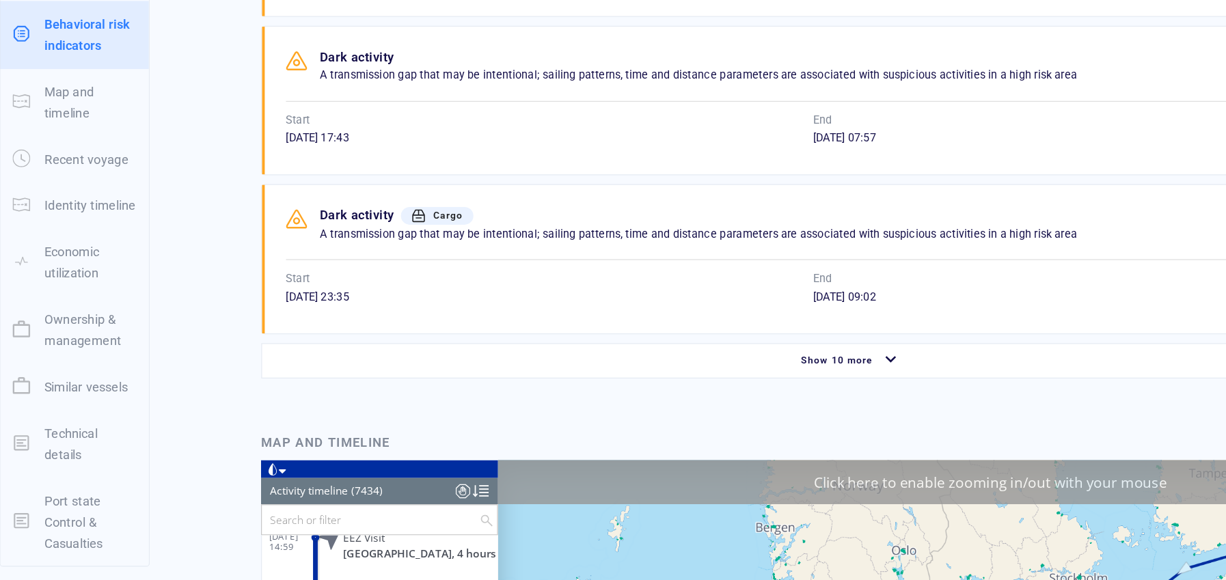
click at [643, 405] on span "Show 10 more" at bounding box center [647, 407] width 56 height 9
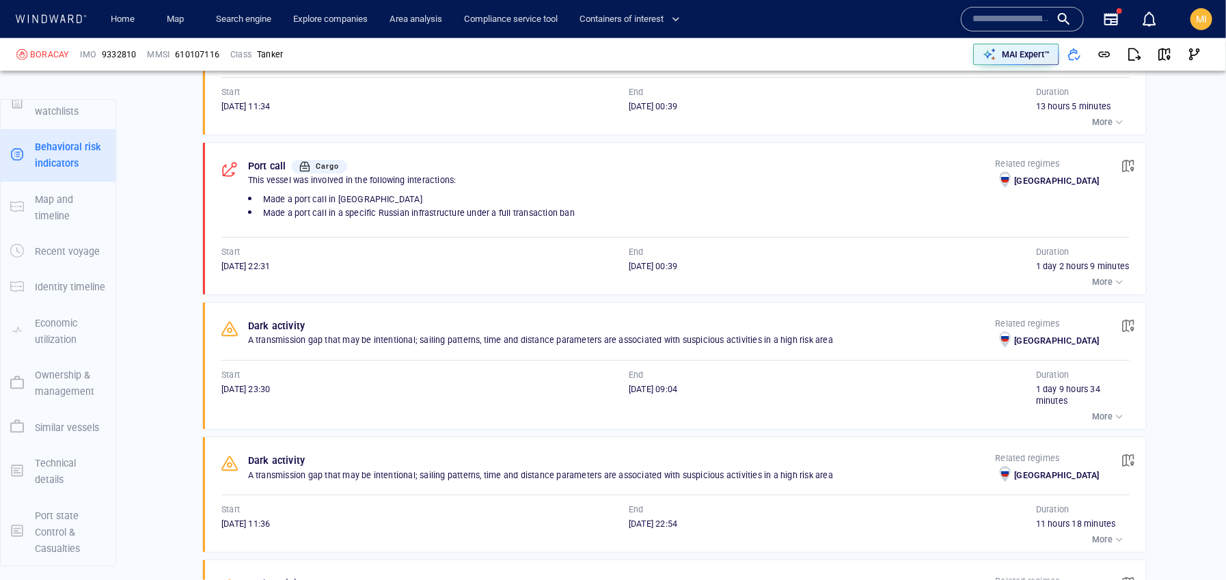
scroll to position [1146, 0]
click at [1101, 417] on p "More" at bounding box center [1102, 414] width 21 height 12
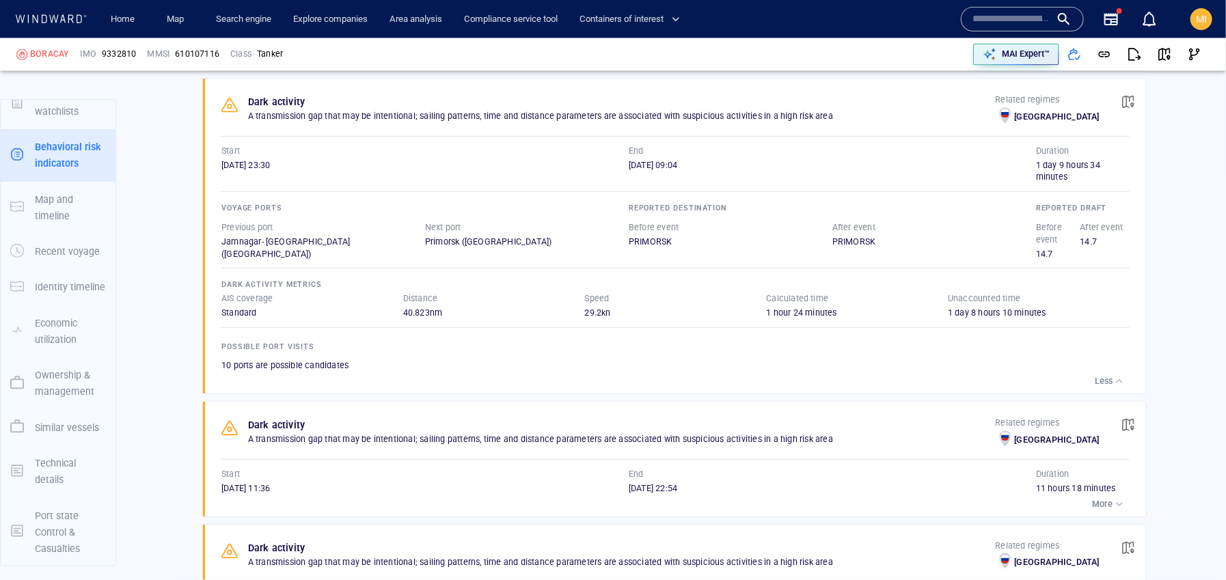
scroll to position [1367, 0]
click at [1128, 103] on span "button" at bounding box center [1129, 103] width 14 height 14
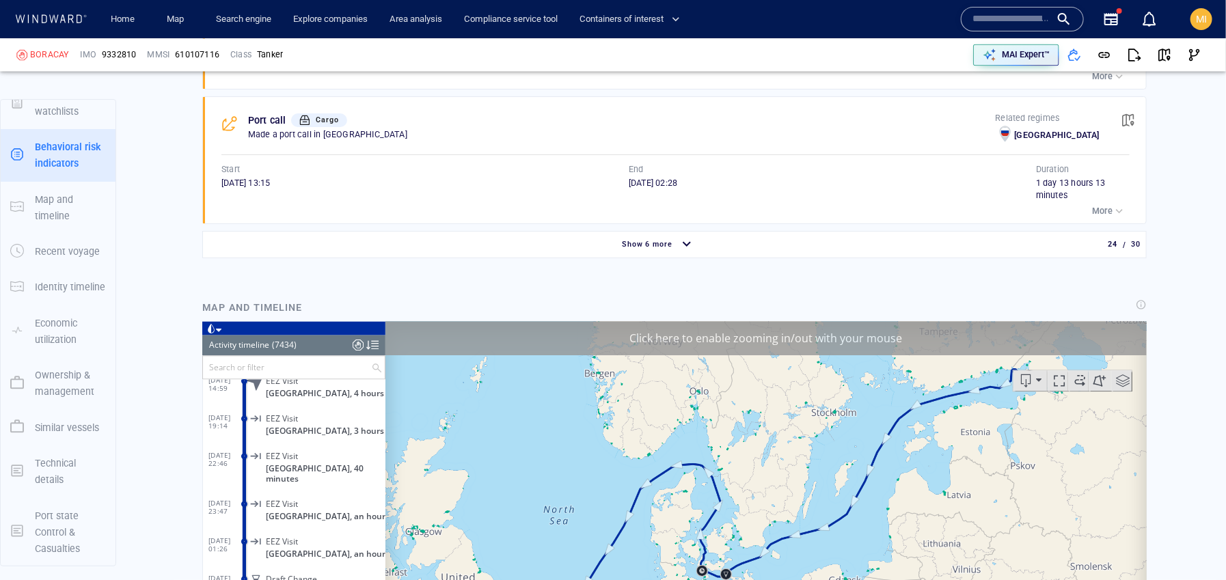
scroll to position [271188, 0]
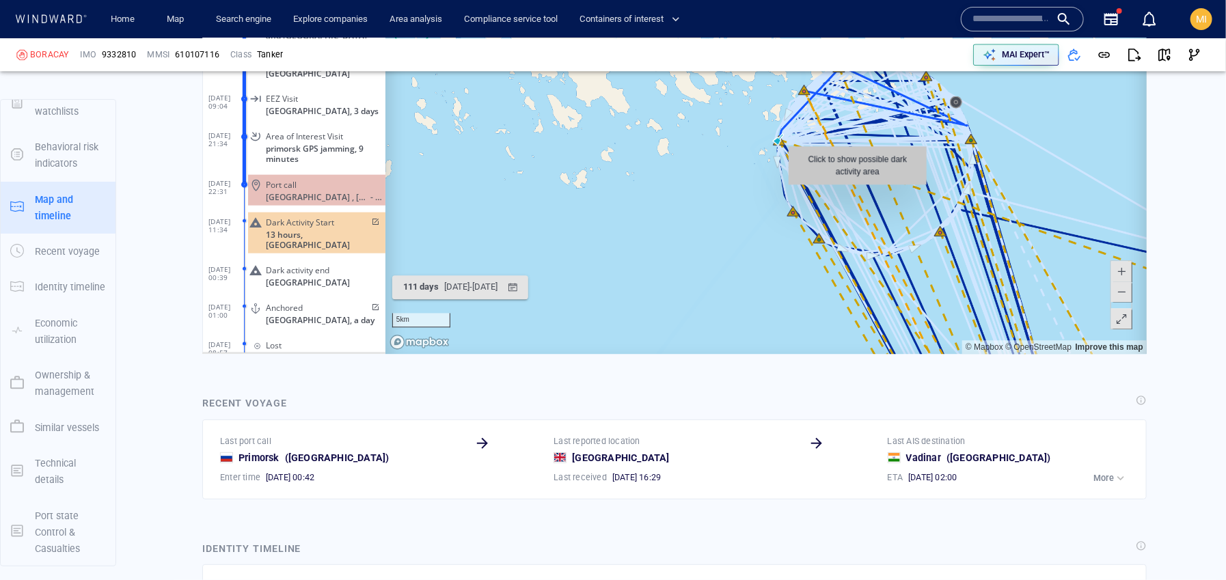
scroll to position [4589, 0]
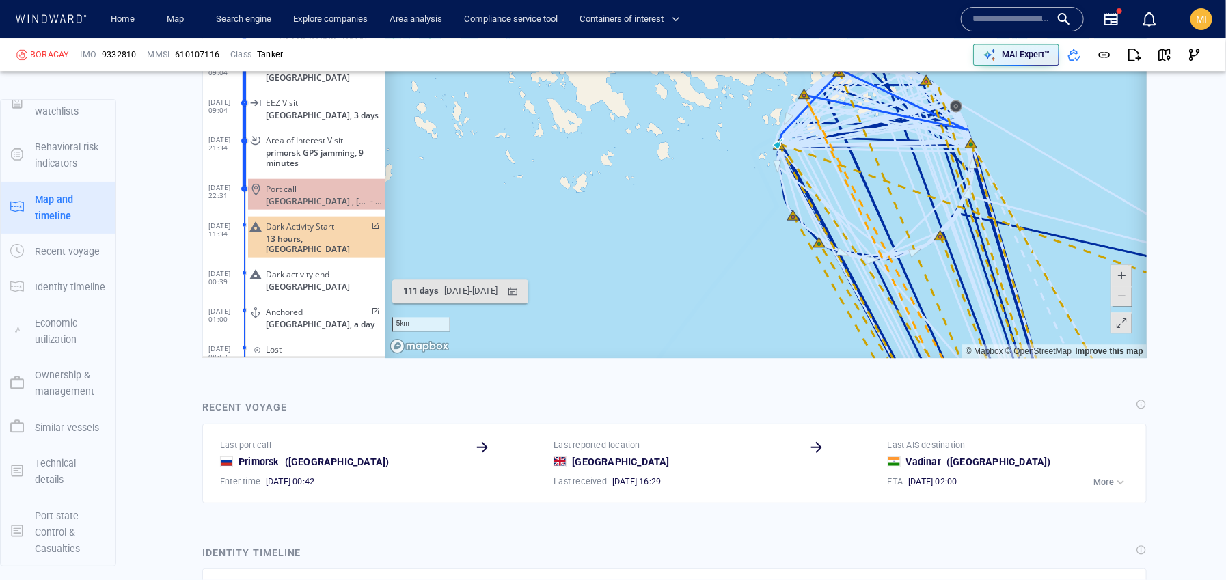
click at [1118, 297] on span at bounding box center [1121, 296] width 14 height 21
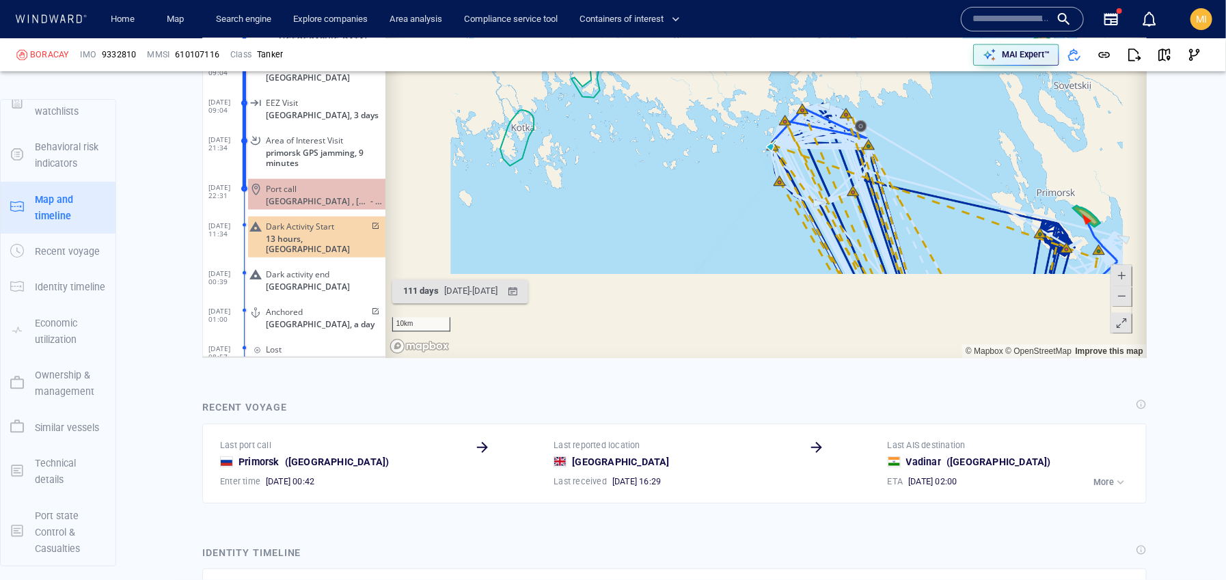
click at [1118, 297] on span at bounding box center [1121, 296] width 14 height 21
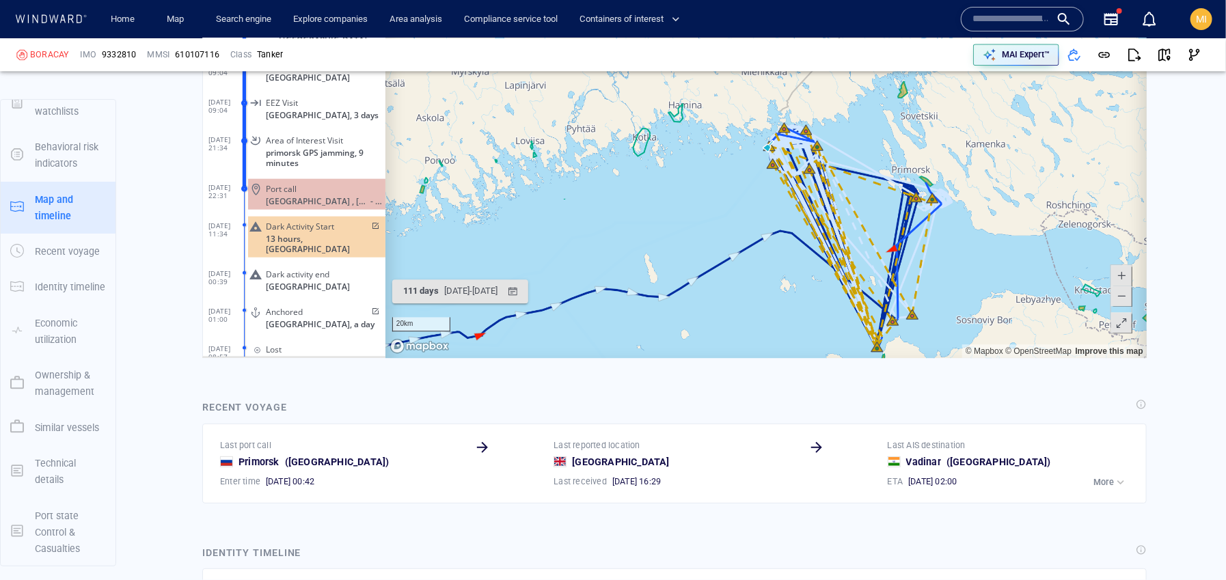
click at [1120, 299] on span at bounding box center [1121, 296] width 14 height 21
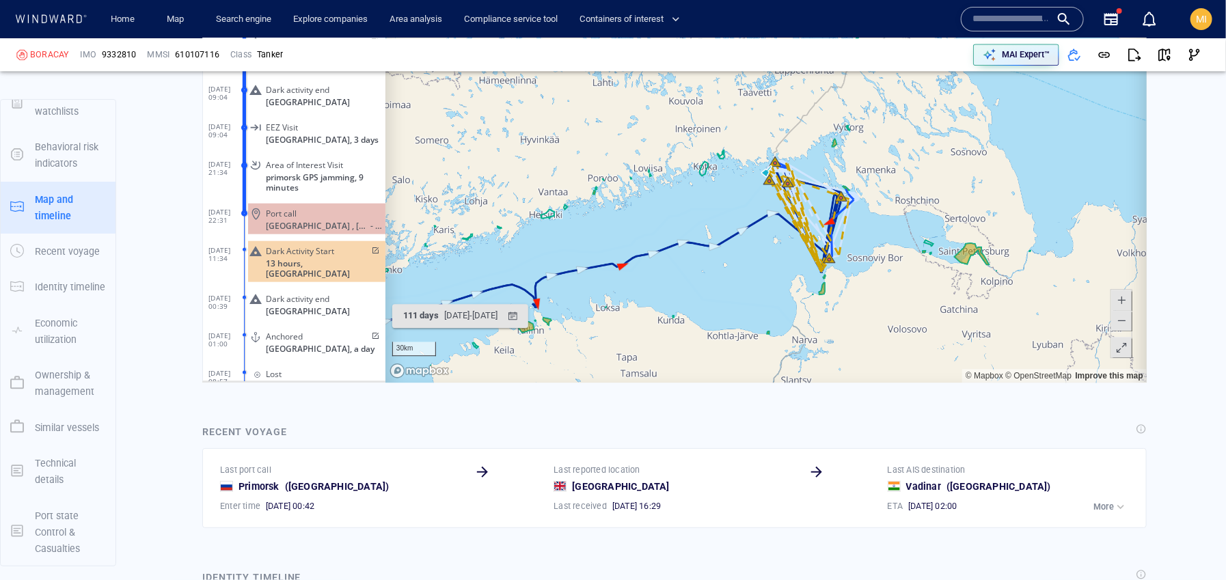
scroll to position [4563, 0]
click at [1119, 300] on span at bounding box center [1121, 302] width 14 height 21
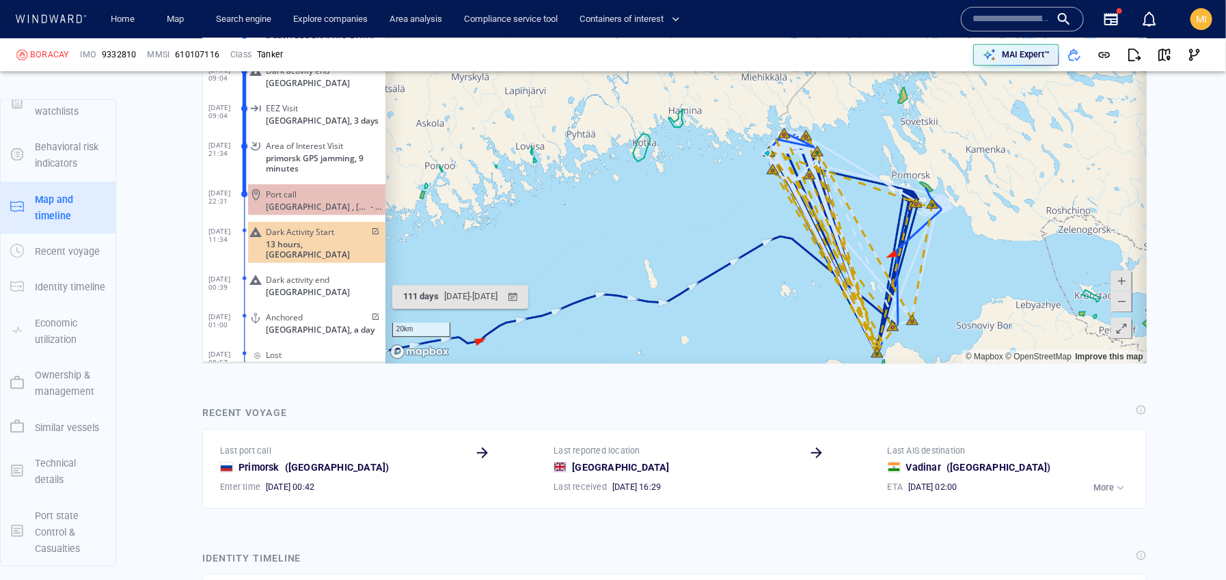
scroll to position [4586, 0]
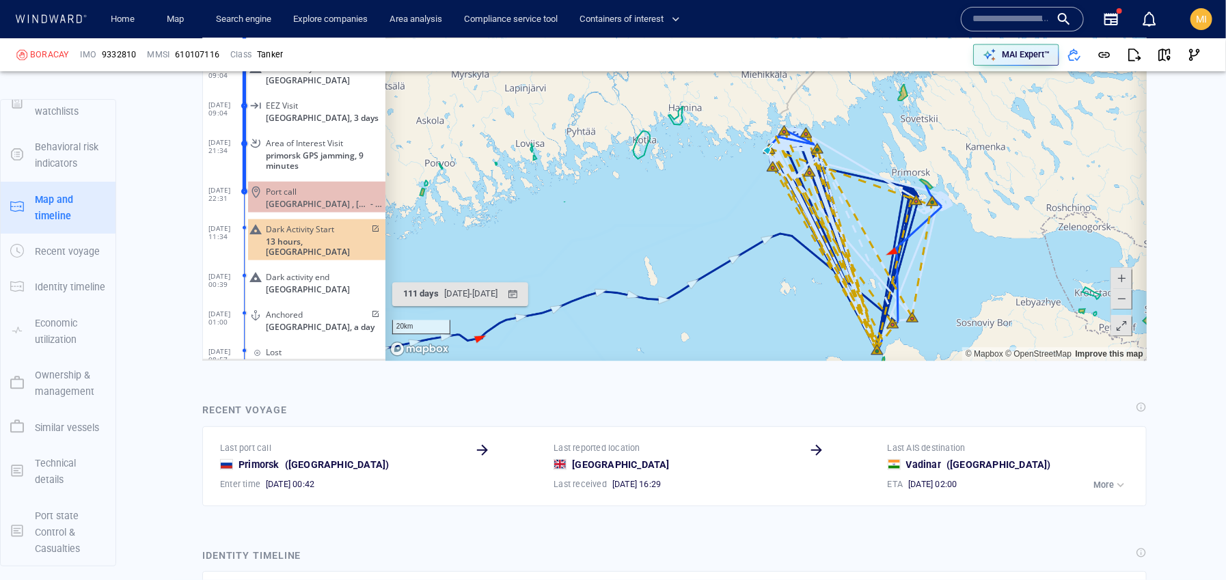
click at [1120, 276] on span at bounding box center [1121, 279] width 14 height 21
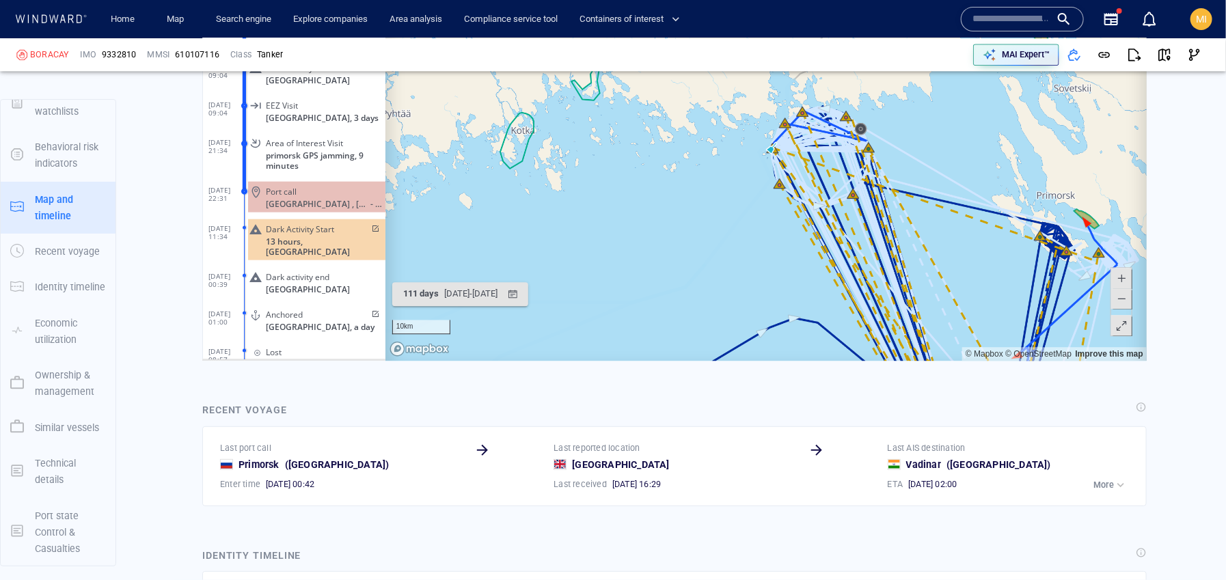
drag, startPoint x: 934, startPoint y: 226, endPoint x: 909, endPoint y: 293, distance: 71.0
click at [909, 293] on canvas "Map" at bounding box center [766, 150] width 762 height 424
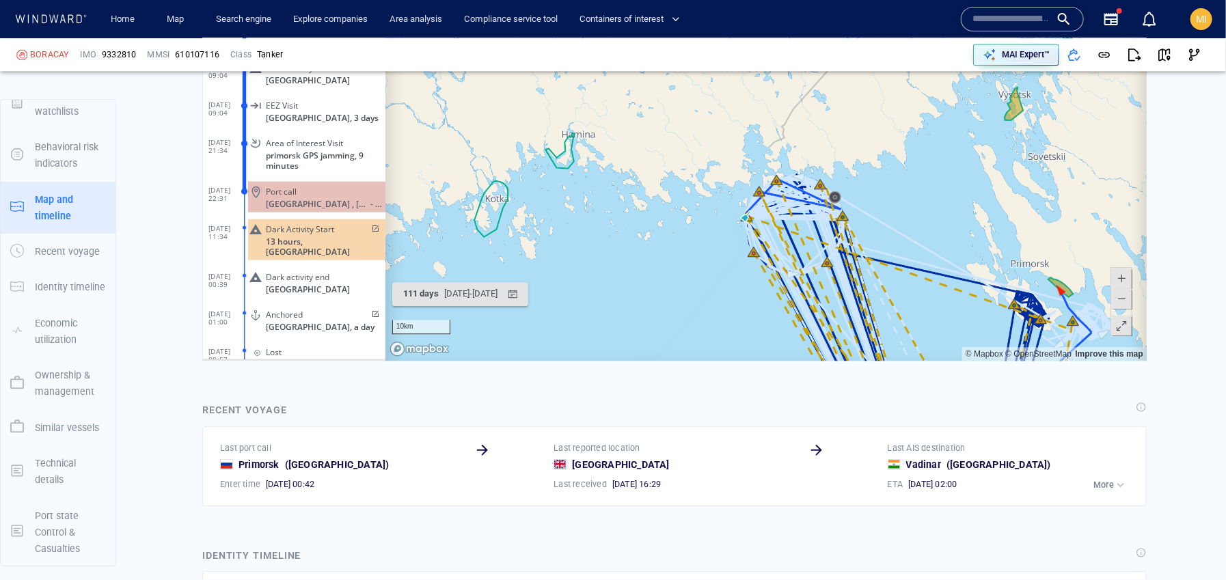
click at [1127, 278] on span at bounding box center [1121, 279] width 14 height 21
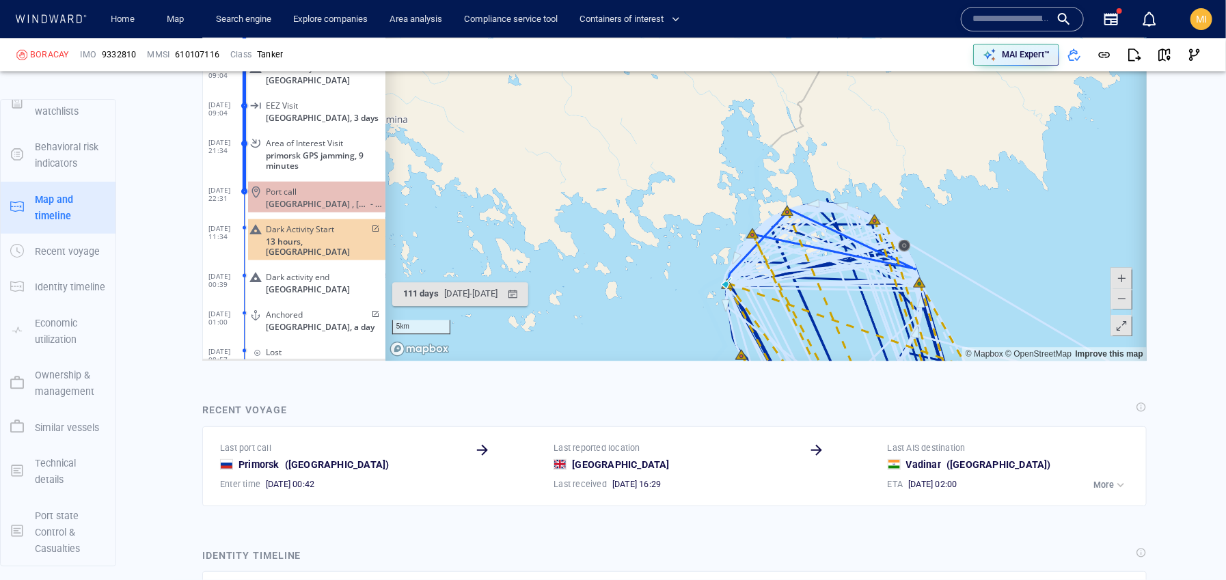
click at [1123, 300] on span at bounding box center [1121, 299] width 14 height 21
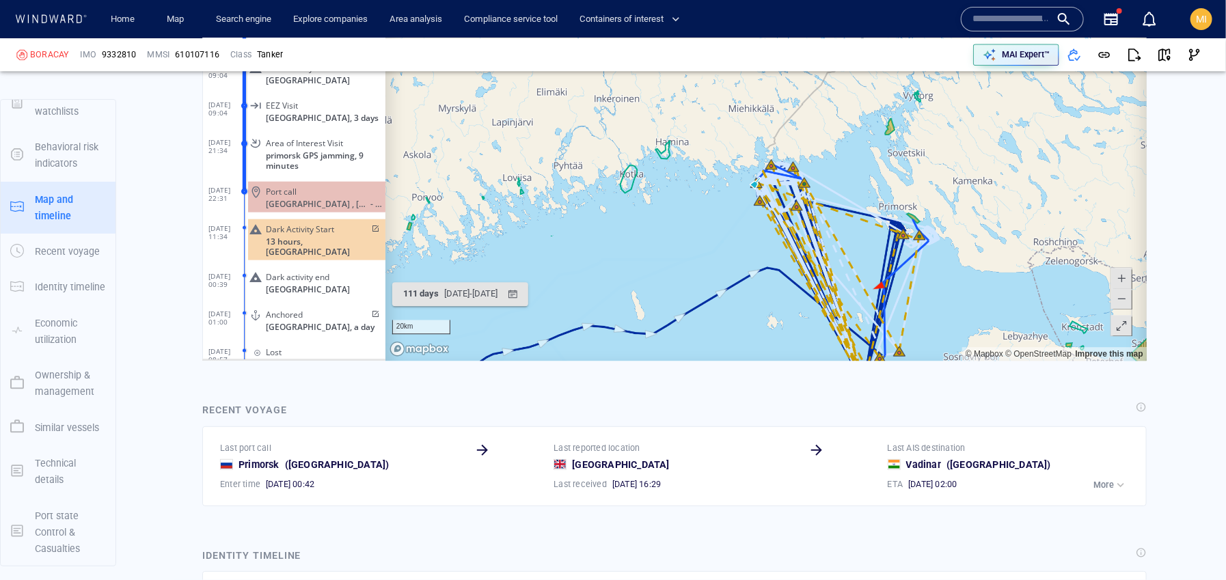
click at [1120, 300] on span at bounding box center [1121, 299] width 14 height 21
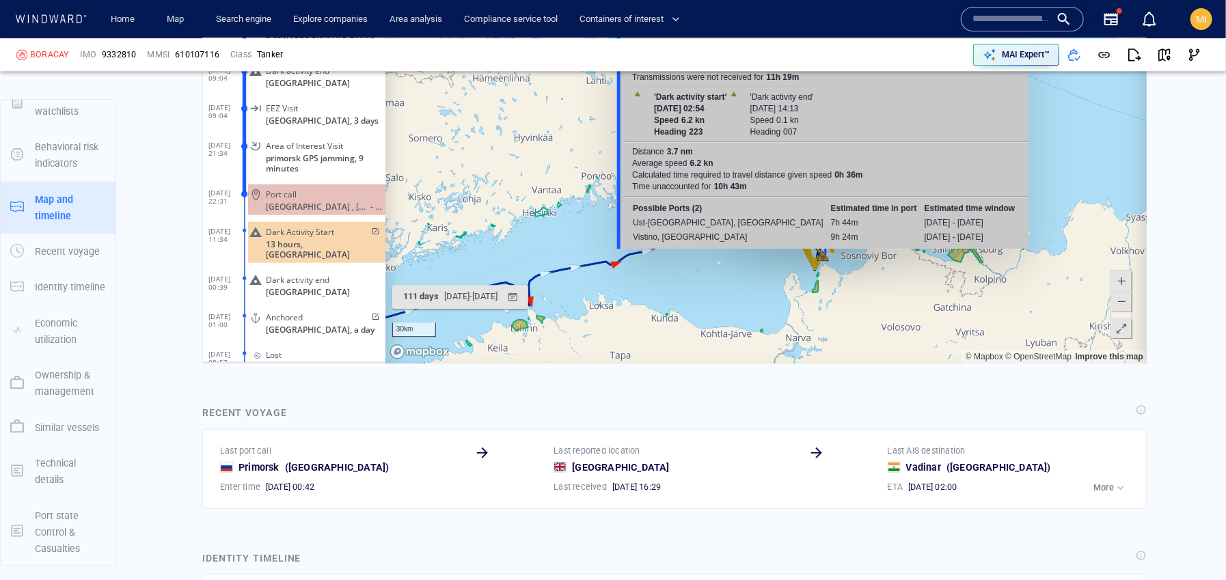
scroll to position [4566, 0]
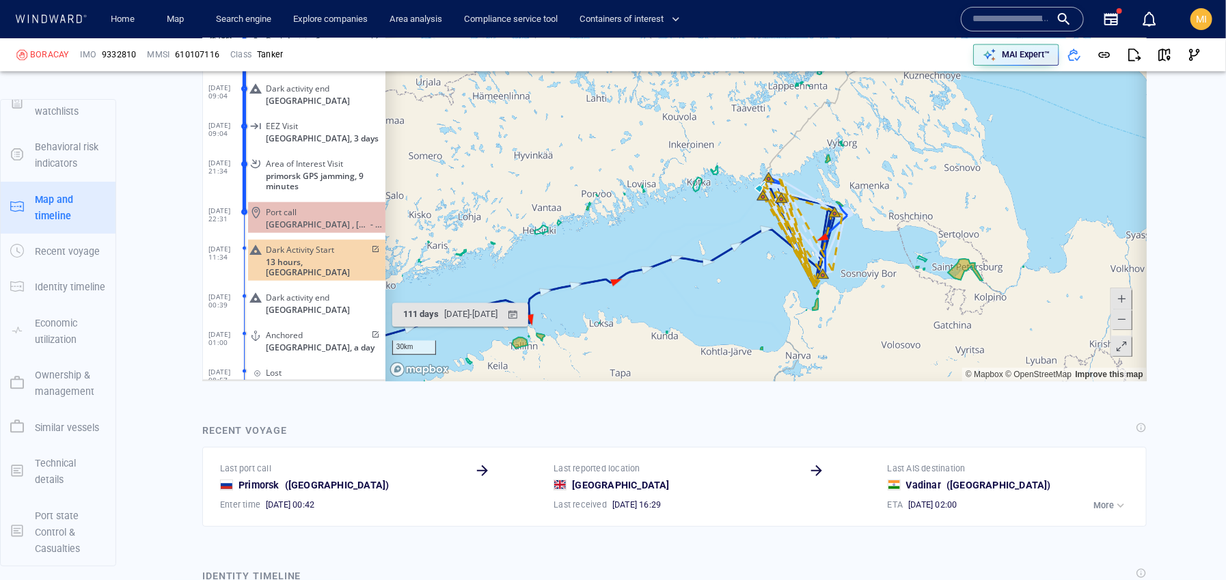
click at [1119, 318] on span at bounding box center [1121, 320] width 14 height 21
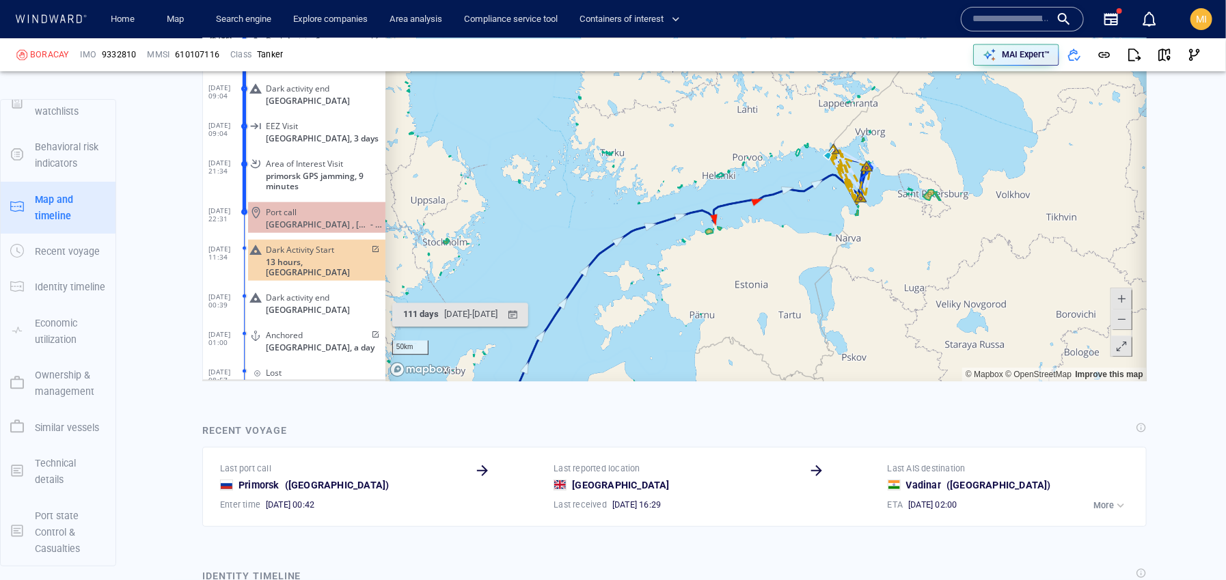
drag, startPoint x: 767, startPoint y: 304, endPoint x: 833, endPoint y: 280, distance: 70.3
click at [833, 280] on canvas "Map" at bounding box center [766, 170] width 762 height 424
drag, startPoint x: 688, startPoint y: 271, endPoint x: 898, endPoint y: 241, distance: 212.0
click at [897, 241] on canvas "Map" at bounding box center [766, 170] width 762 height 424
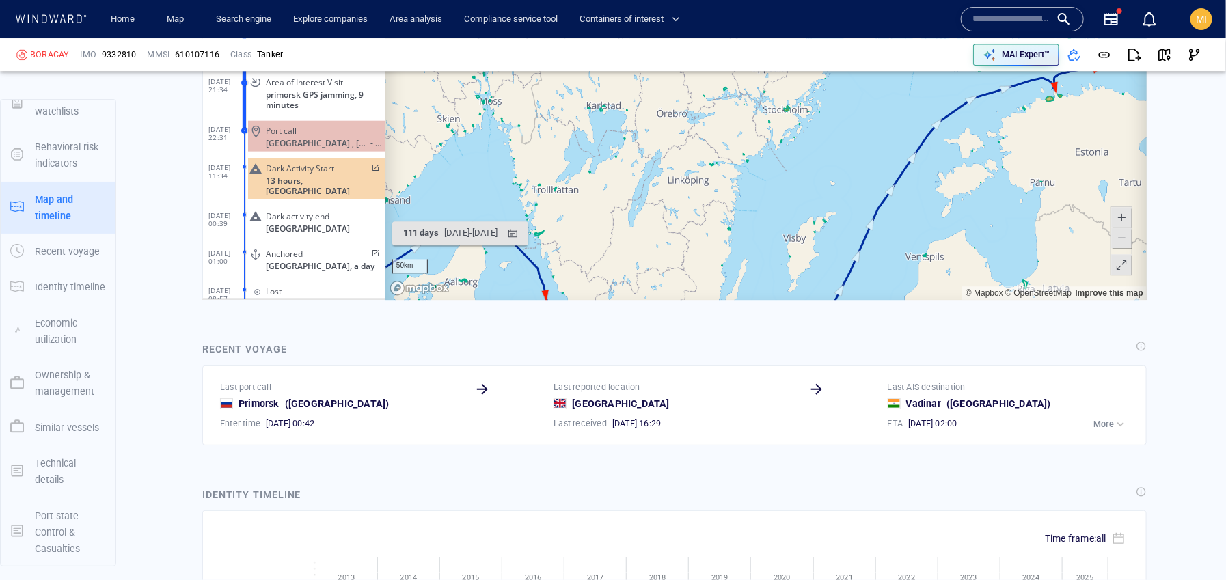
scroll to position [4671, 0]
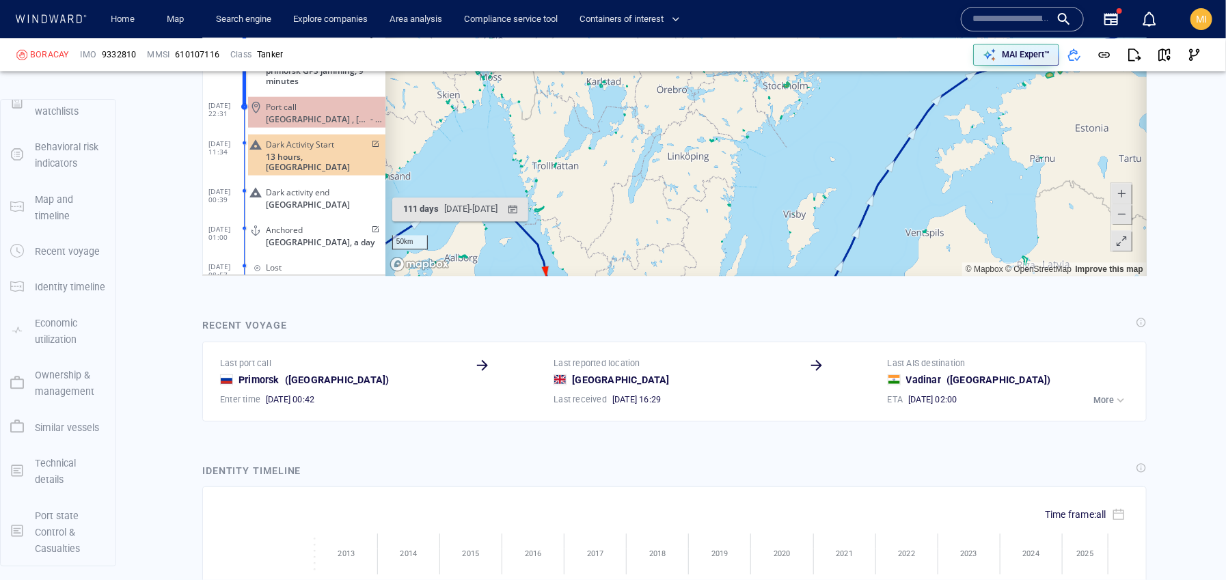
drag, startPoint x: 764, startPoint y: 262, endPoint x: 762, endPoint y: 277, distance: 14.5
click at [762, 277] on html "Loading vessel activities... Activity timeline (7434) (Still Loading...) Search…" at bounding box center [674, 65] width 945 height 424
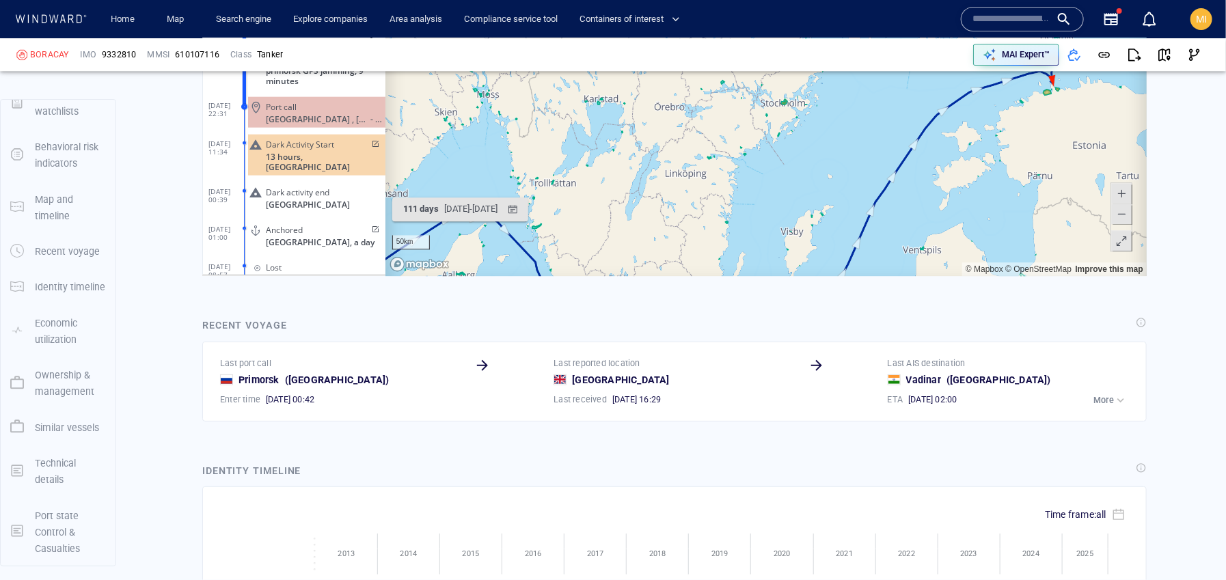
drag, startPoint x: 772, startPoint y: 231, endPoint x: 758, endPoint y: 414, distance: 183.7
click at [758, 277] on html "Loading vessel activities... Activity timeline (7434) (Still Loading...) Search…" at bounding box center [674, 65] width 945 height 424
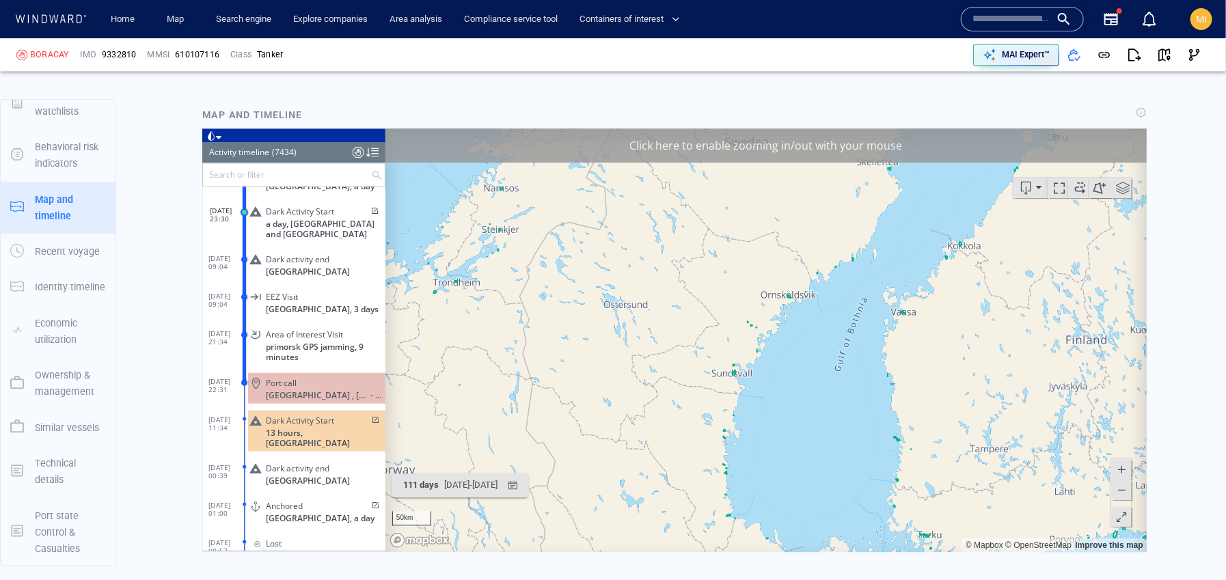
scroll to position [4397, 0]
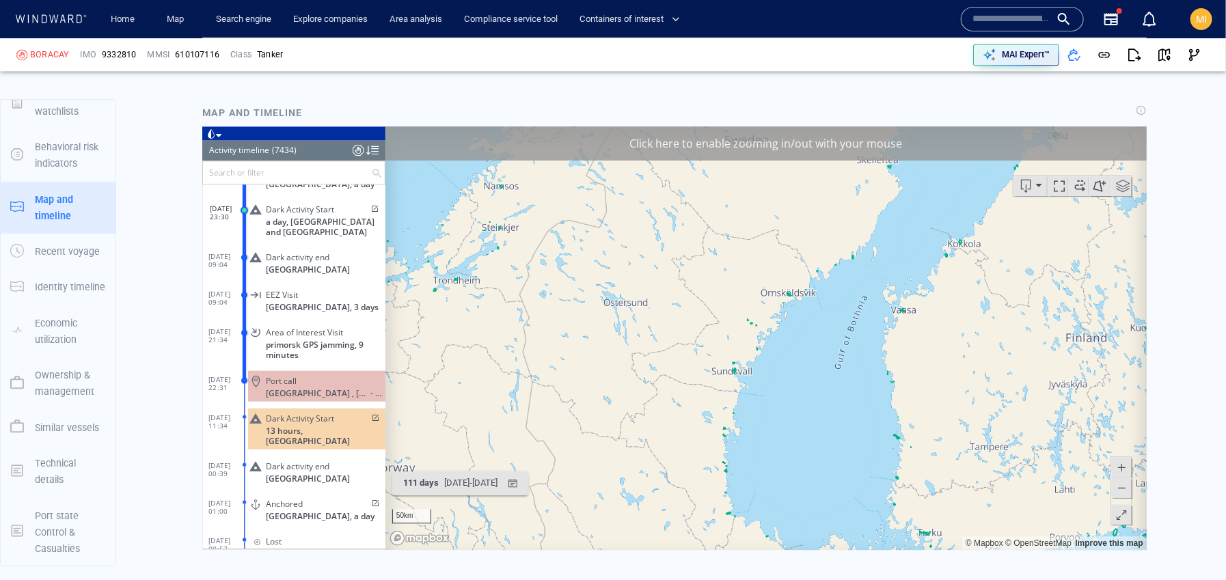
click at [855, 139] on div "Click here to enable zooming in/out with your mouse" at bounding box center [766, 143] width 762 height 34
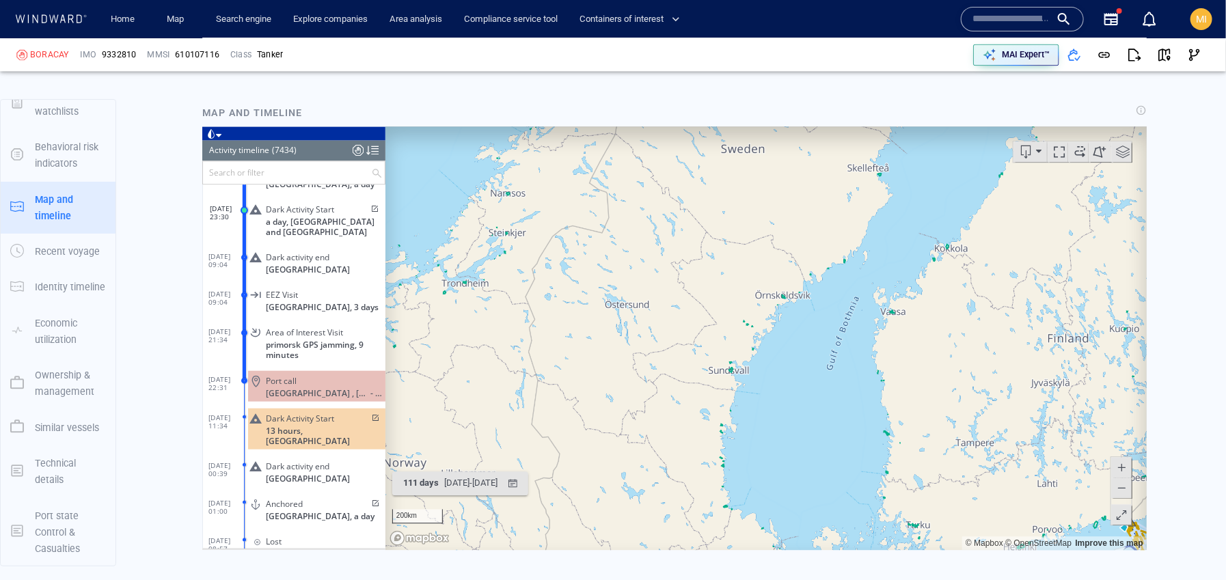
drag, startPoint x: 658, startPoint y: 351, endPoint x: 659, endPoint y: 287, distance: 63.6
click at [659, 288] on canvas "Map" at bounding box center [766, 338] width 762 height 424
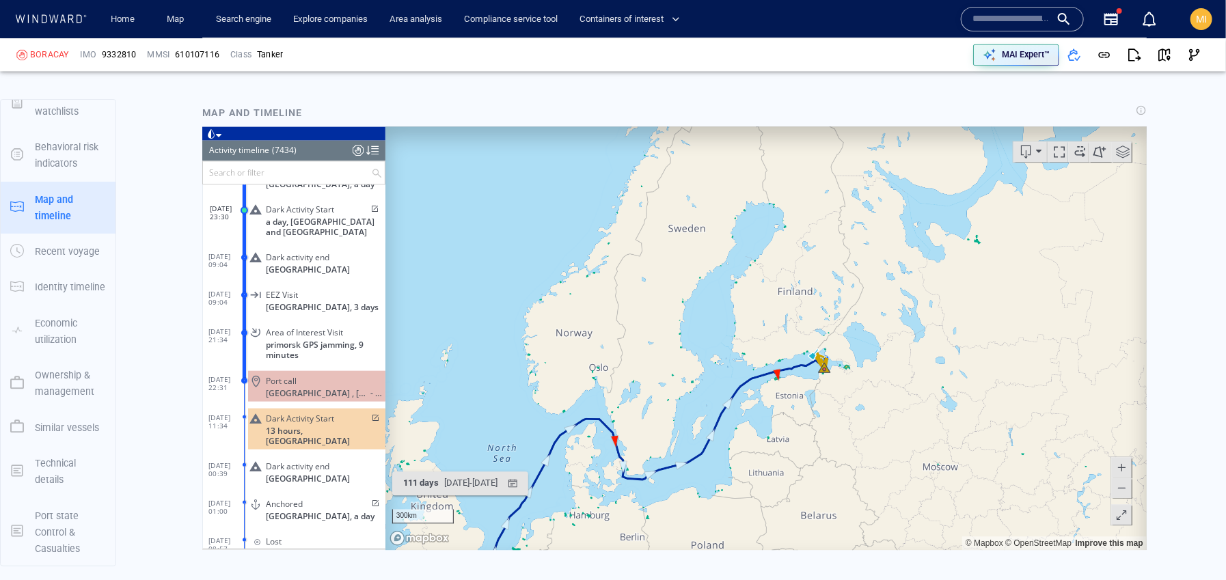
drag, startPoint x: 653, startPoint y: 440, endPoint x: 659, endPoint y: 325, distance: 115.0
click at [659, 325] on canvas "Map" at bounding box center [766, 338] width 762 height 424
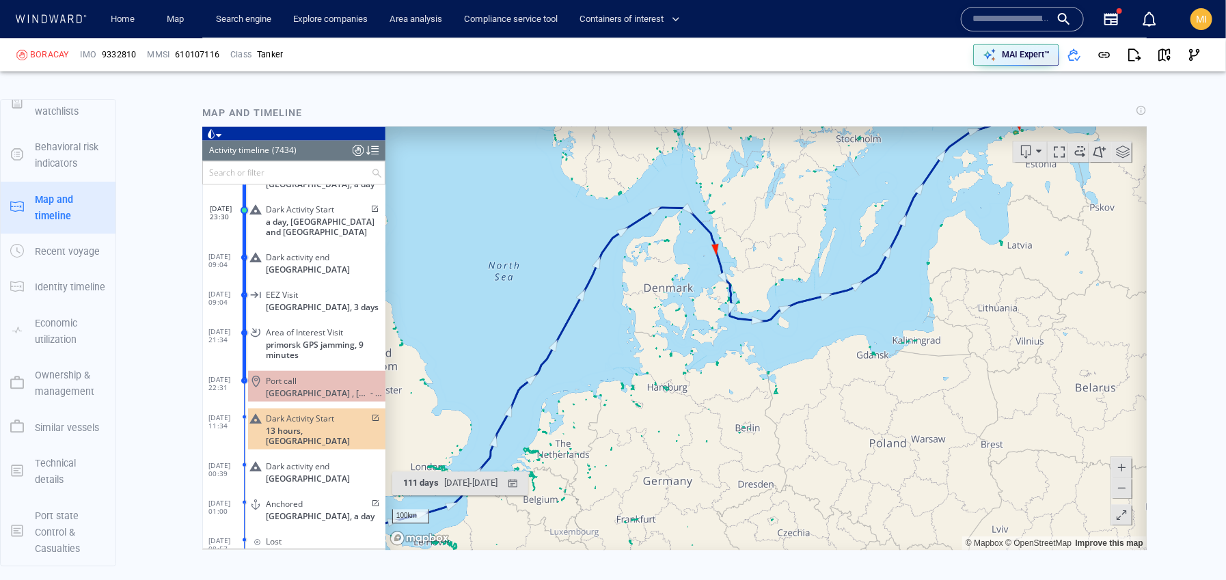
drag, startPoint x: 796, startPoint y: 305, endPoint x: 768, endPoint y: 359, distance: 61.2
click at [768, 359] on canvas "Map" at bounding box center [766, 338] width 762 height 424
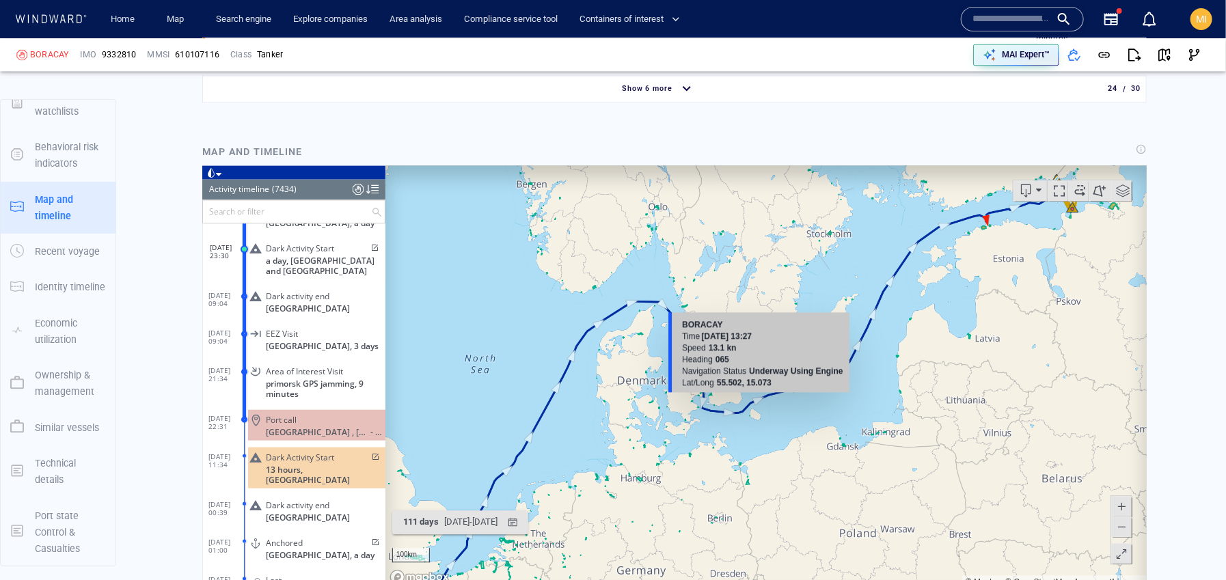
scroll to position [4360, 0]
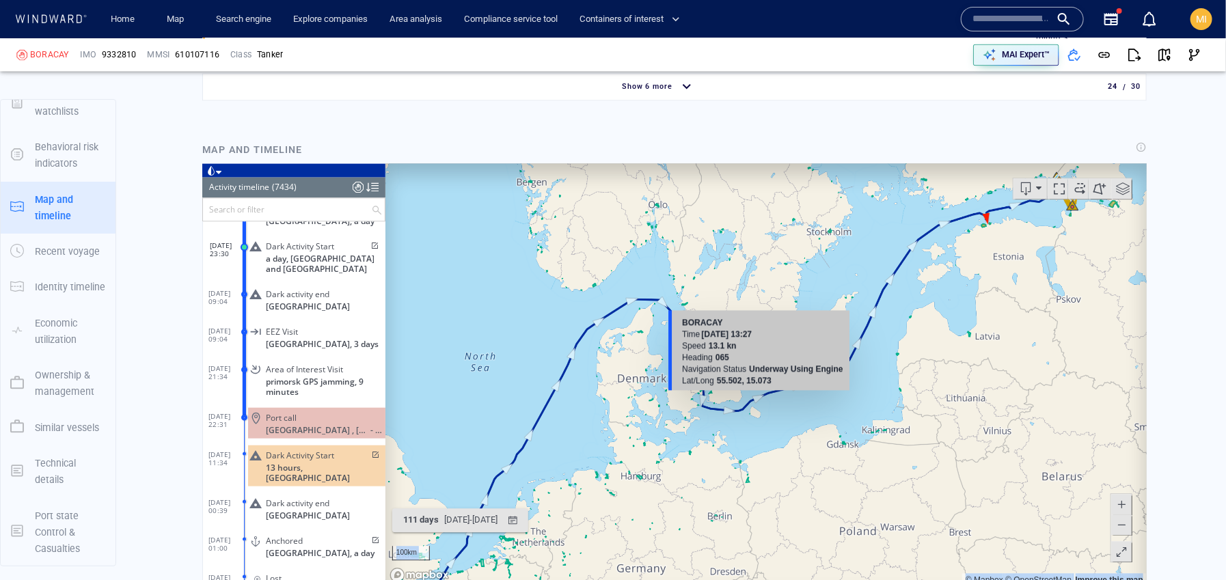
drag, startPoint x: 781, startPoint y: 334, endPoint x: 785, endPoint y: 291, distance: 43.9
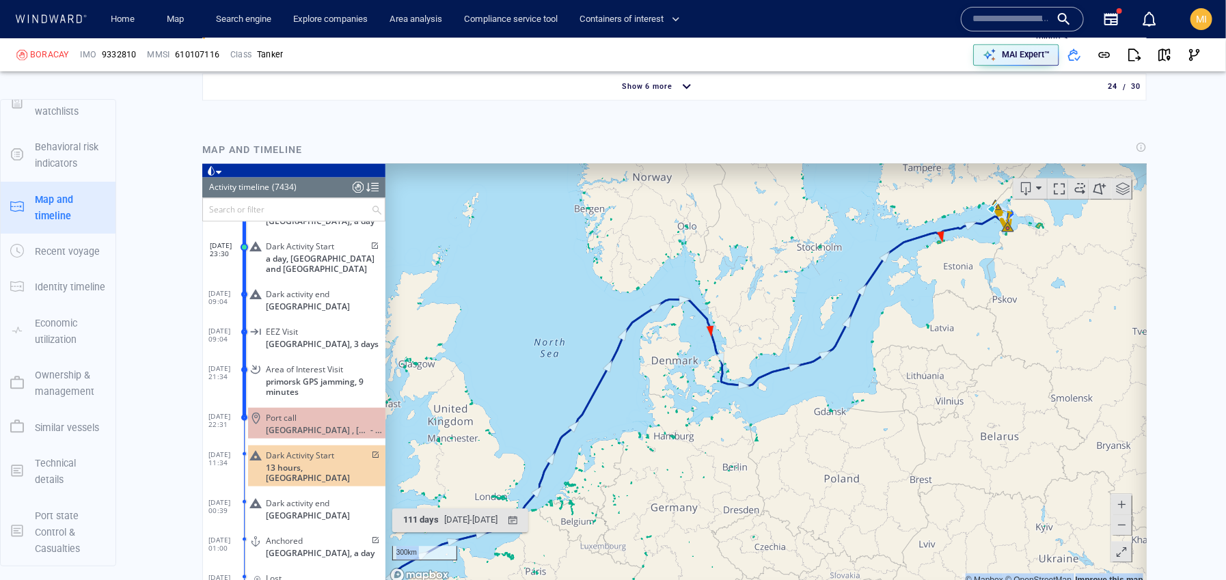
drag, startPoint x: 786, startPoint y: 299, endPoint x: 785, endPoint y: 265, distance: 34.2
click at [785, 265] on canvas "Map" at bounding box center [766, 375] width 762 height 424
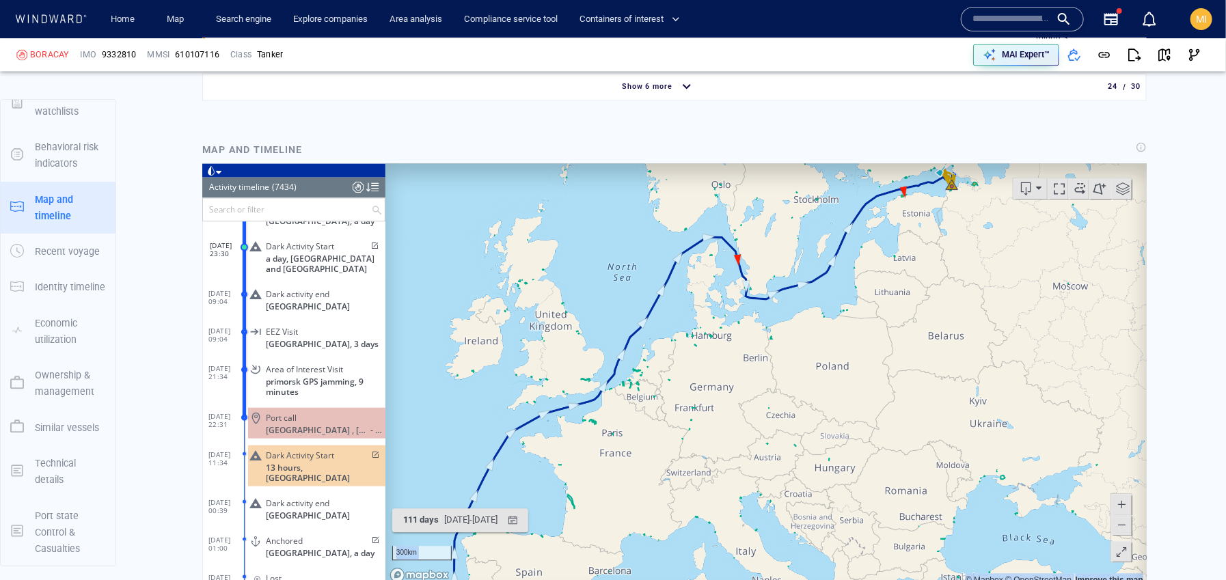
drag, startPoint x: 785, startPoint y: 282, endPoint x: 792, endPoint y: 309, distance: 28.4
click at [793, 309] on canvas "Map" at bounding box center [766, 375] width 762 height 424
